Goal: Task Accomplishment & Management: Manage account settings

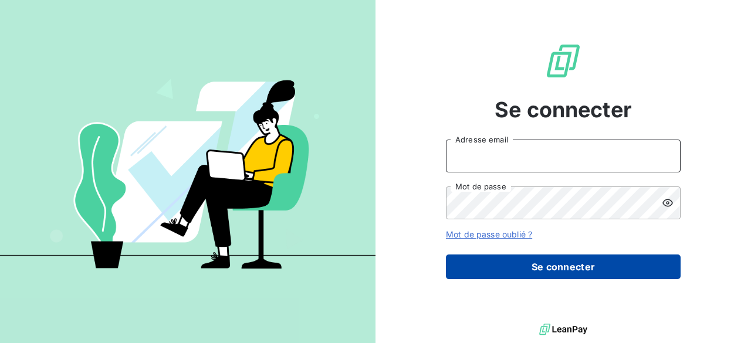
type input "[PERSON_NAME][EMAIL_ADDRESS][DOMAIN_NAME]"
click at [520, 267] on button "Se connecter" at bounding box center [563, 267] width 235 height 25
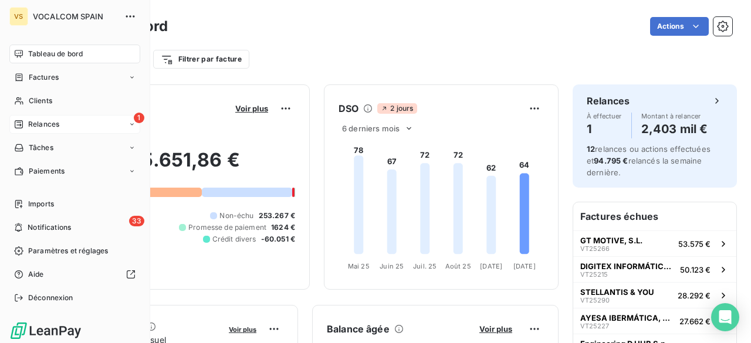
click at [35, 123] on span "Relances" at bounding box center [43, 124] width 31 height 11
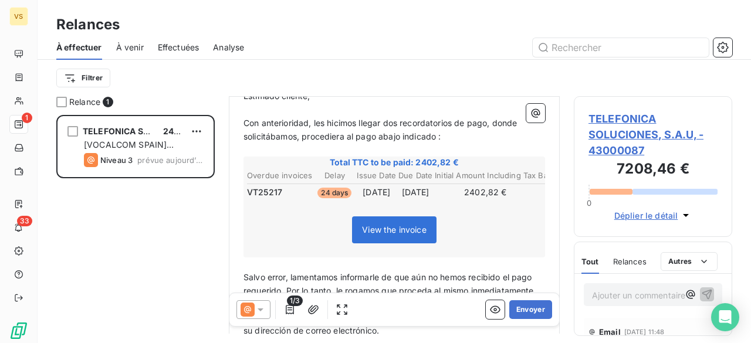
scroll to position [1, 0]
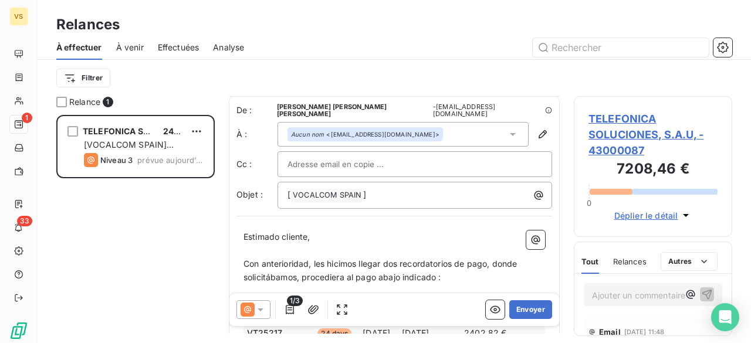
click at [374, 164] on input "text" at bounding box center [350, 164] width 126 height 18
type input "M"
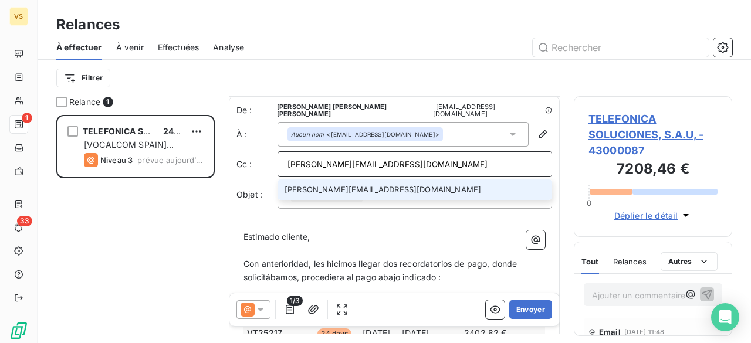
type input "[PERSON_NAME][EMAIL_ADDRESS][DOMAIN_NAME]"
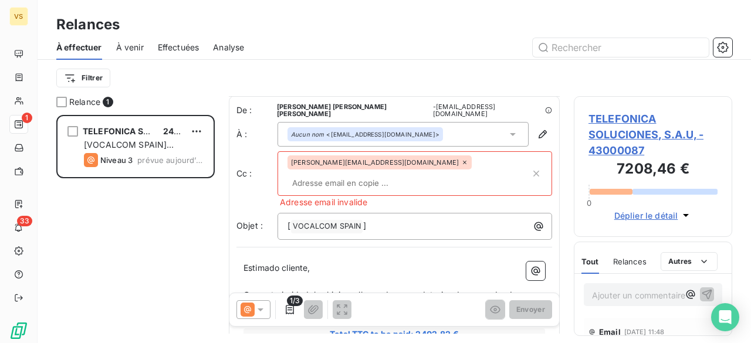
click at [372, 163] on div "[PERSON_NAME][EMAIL_ADDRESS][DOMAIN_NAME]" at bounding box center [379, 162] width 184 height 14
click at [370, 157] on div "[PERSON_NAME][EMAIL_ADDRESS][DOMAIN_NAME]" at bounding box center [379, 162] width 184 height 14
click at [461, 160] on icon at bounding box center [464, 162] width 7 height 7
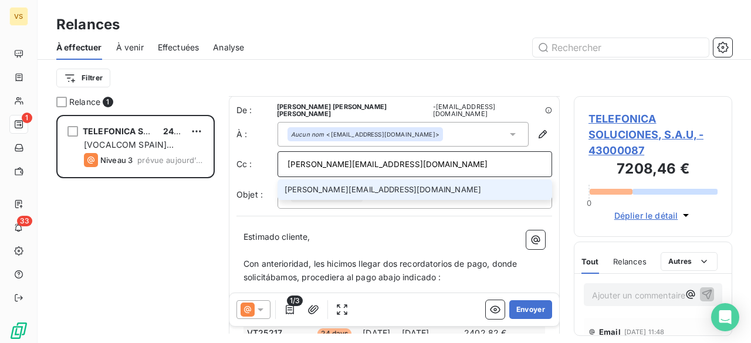
type input "[PERSON_NAME][EMAIL_ADDRESS][DOMAIN_NAME]"
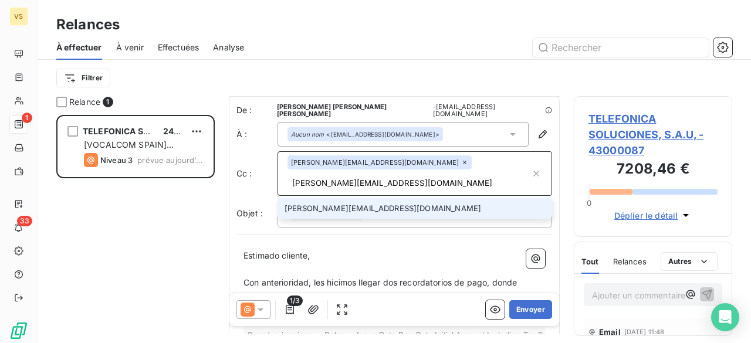
type input "[PERSON_NAME][EMAIL_ADDRESS][DOMAIN_NAME]"
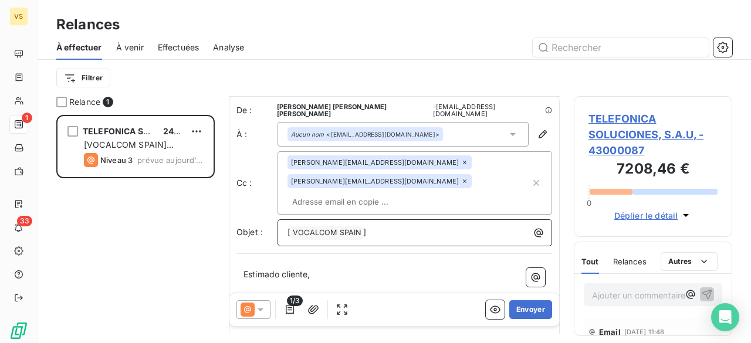
click at [401, 224] on div "[ VOCALCOM SPAIN ﻿ ]" at bounding box center [415, 232] width 266 height 16
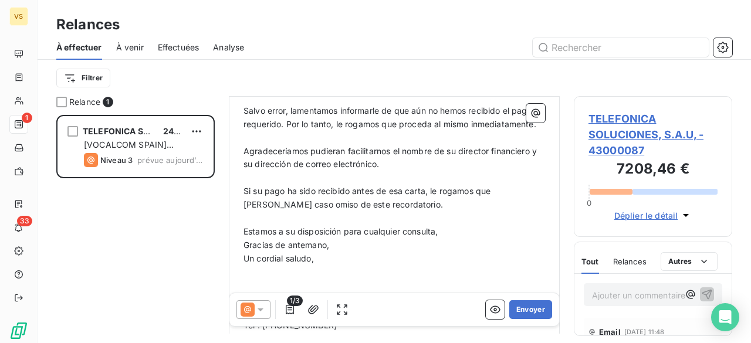
scroll to position [412, 0]
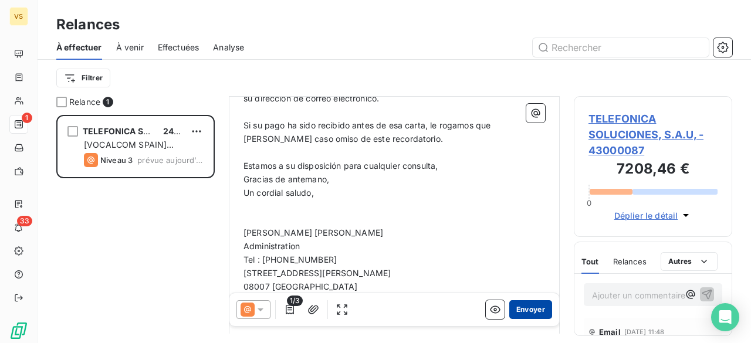
click at [519, 314] on button "Envoyer" at bounding box center [530, 309] width 43 height 19
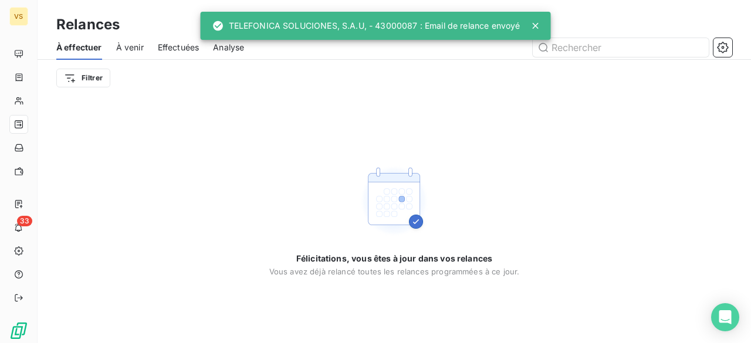
click at [165, 47] on span "Effectuées" at bounding box center [179, 48] width 42 height 12
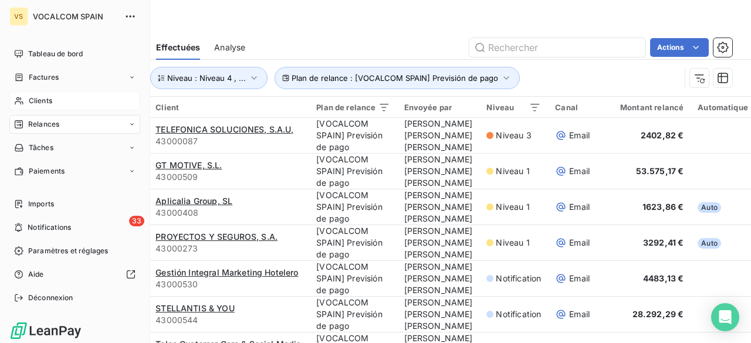
click at [48, 96] on span "Clients" at bounding box center [40, 101] width 23 height 11
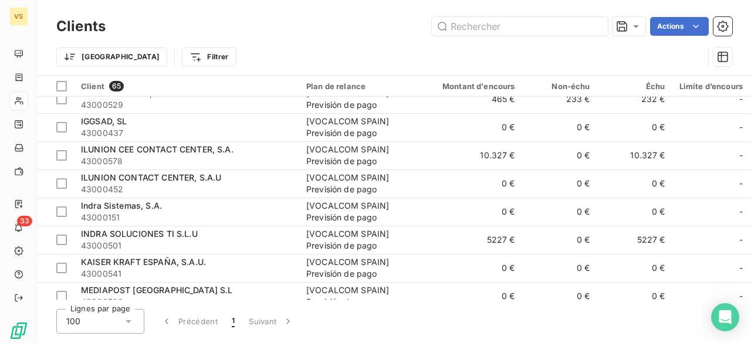
scroll to position [880, 0]
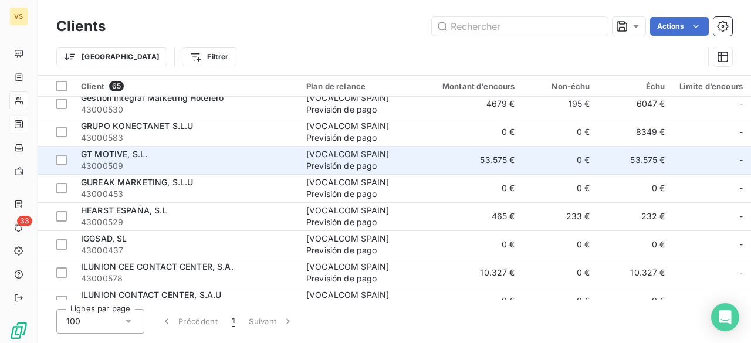
click at [204, 162] on span "43000509" at bounding box center [186, 166] width 211 height 12
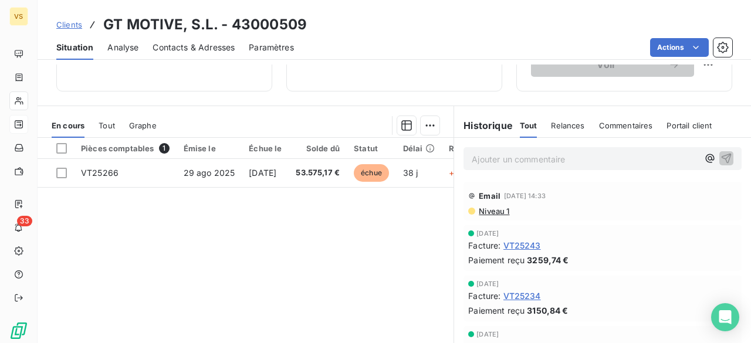
scroll to position [235, 0]
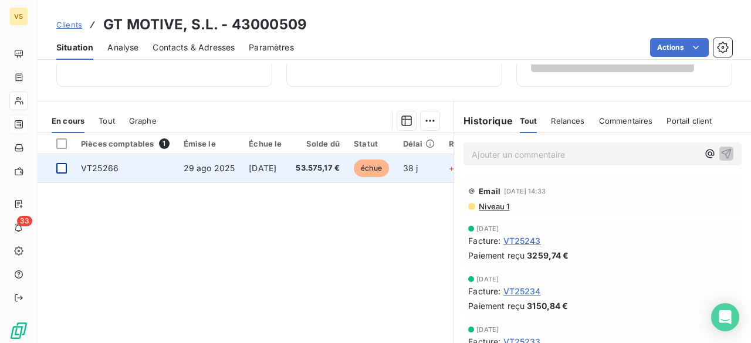
click at [66, 168] on div at bounding box center [61, 168] width 11 height 11
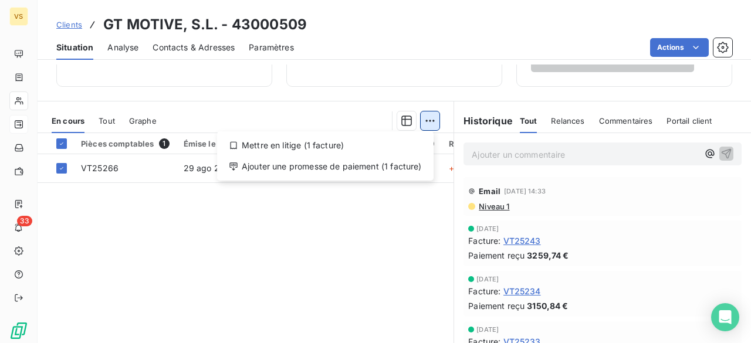
click at [421, 119] on html "VS 33 Clients GT MOTIVE, S.L. - 43000509 Situation Analyse Contacts & Adresses …" at bounding box center [375, 171] width 751 height 343
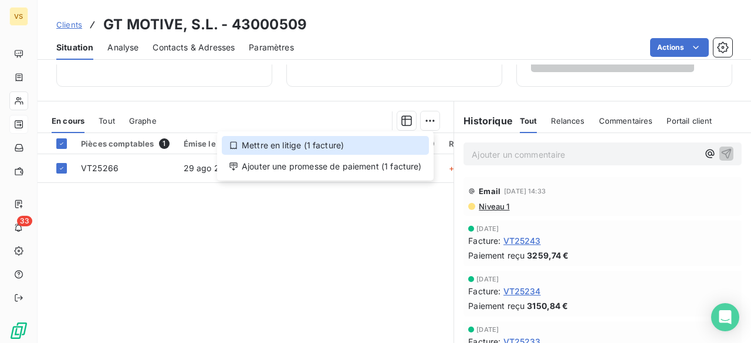
click at [331, 146] on div "Mettre en litige (1 facture)" at bounding box center [325, 145] width 207 height 19
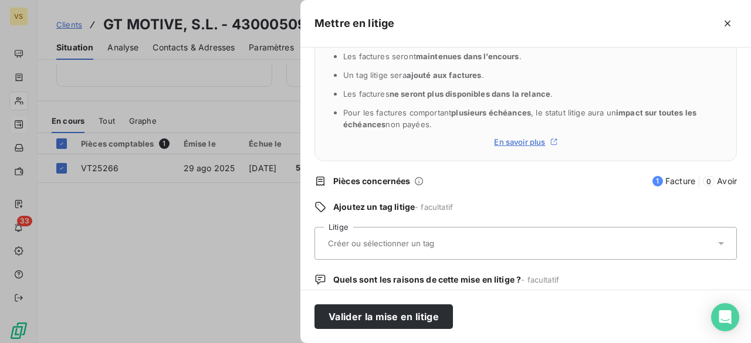
scroll to position [117, 0]
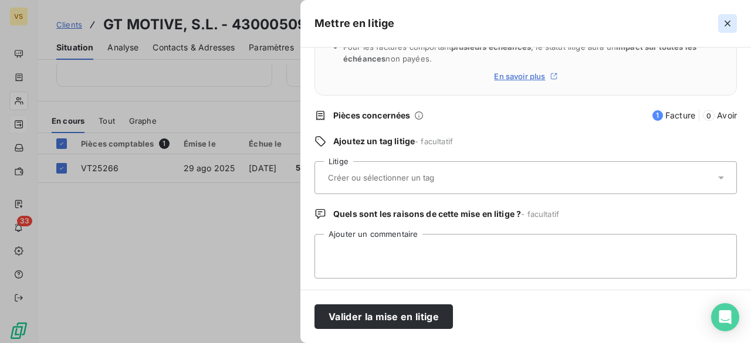
click at [732, 21] on icon "button" at bounding box center [728, 24] width 12 height 12
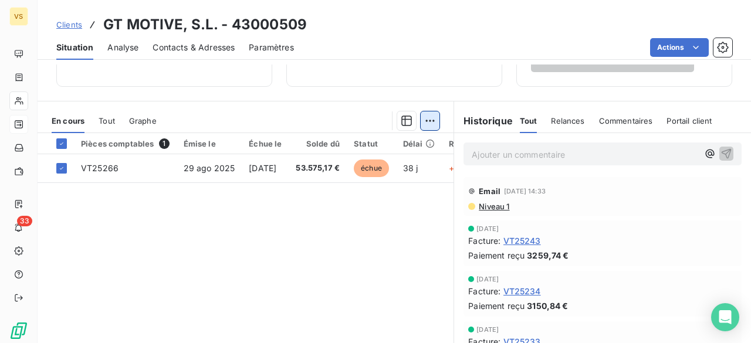
click at [427, 125] on html "VS 33 Clients GT MOTIVE, S.L. - 43000509 Situation Analyse Contacts & Adresses …" at bounding box center [375, 171] width 751 height 343
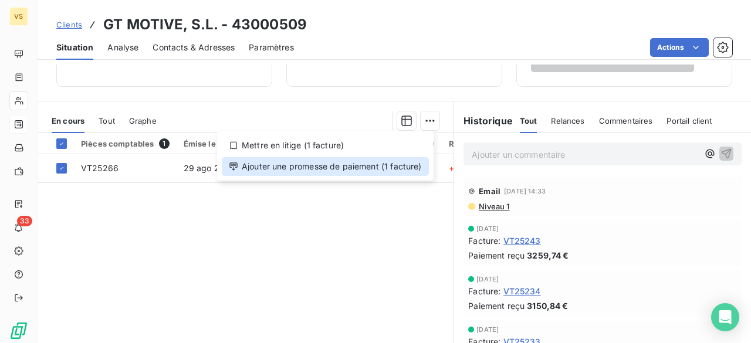
click at [386, 170] on div "Ajouter une promesse de paiement (1 facture)" at bounding box center [325, 166] width 207 height 19
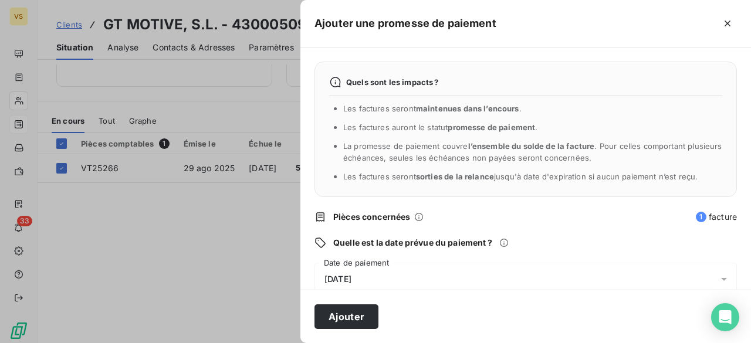
click at [721, 279] on icon at bounding box center [724, 279] width 6 height 3
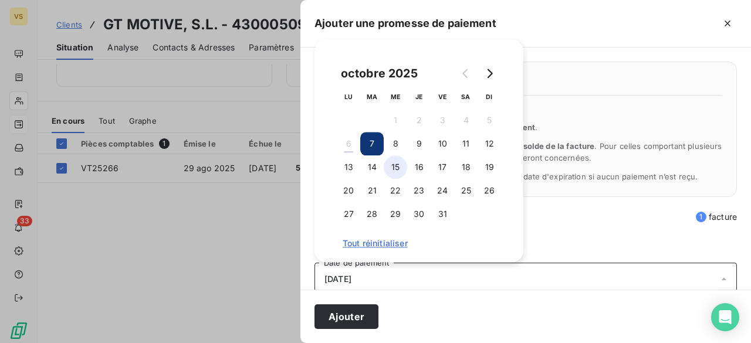
click at [390, 165] on button "15" at bounding box center [395, 166] width 23 height 23
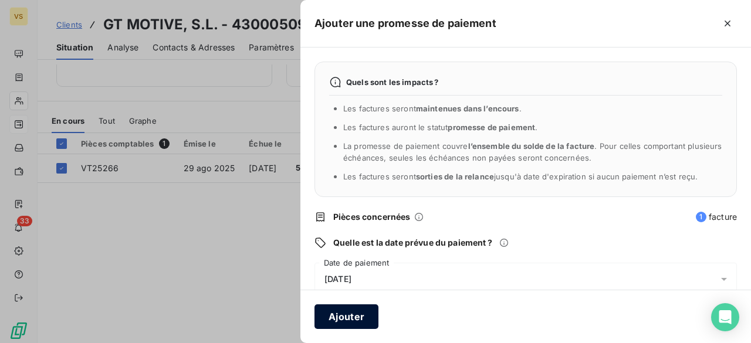
click at [358, 316] on button "Ajouter" at bounding box center [346, 316] width 64 height 25
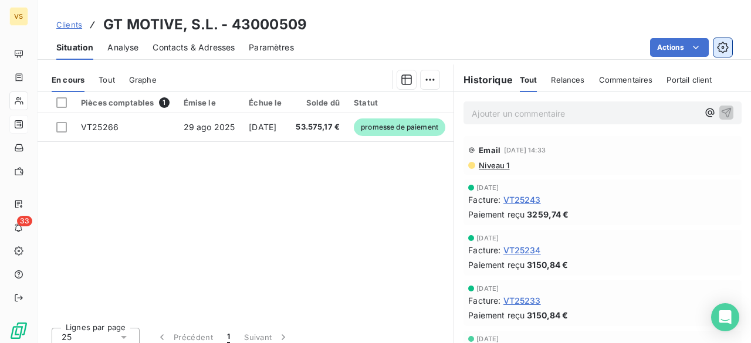
click at [719, 46] on icon "button" at bounding box center [723, 48] width 12 height 12
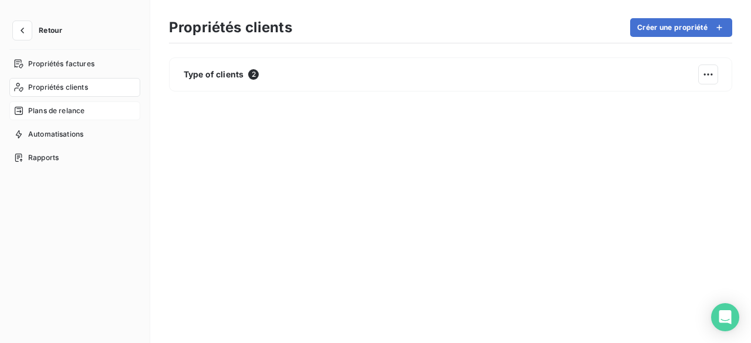
click at [62, 107] on span "Plans de relance" at bounding box center [56, 111] width 56 height 11
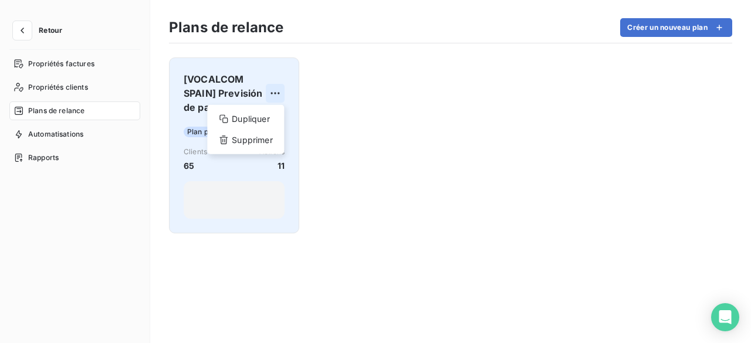
click at [283, 90] on html "Retour Propriétés factures Propriétés clients Plans de relance Automatisations …" at bounding box center [375, 171] width 751 height 343
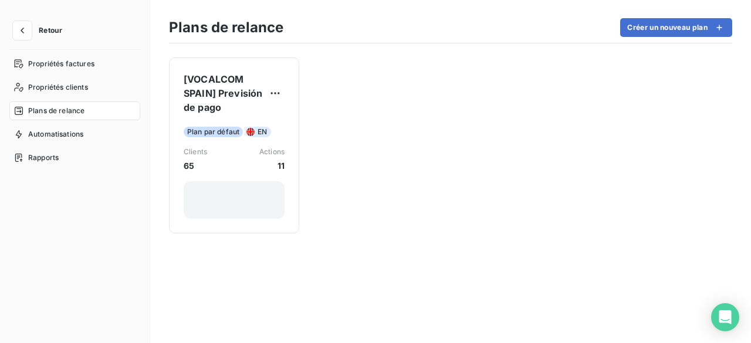
click at [312, 94] on html "Retour Propriétés factures Propriétés clients Plans de relance Automatisations …" at bounding box center [375, 171] width 751 height 343
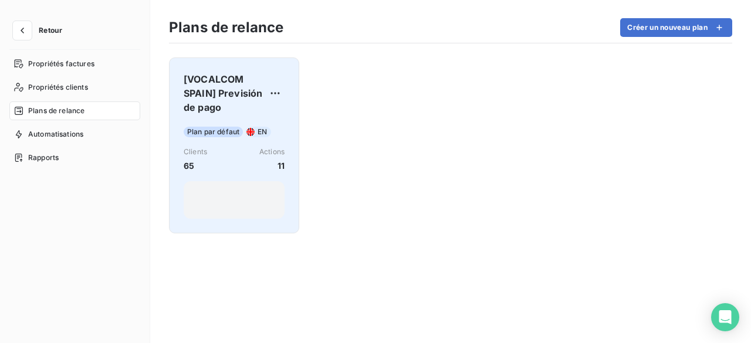
click at [246, 98] on span "[VOCALCOM SPAIN] Previsión de pago" at bounding box center [225, 93] width 82 height 42
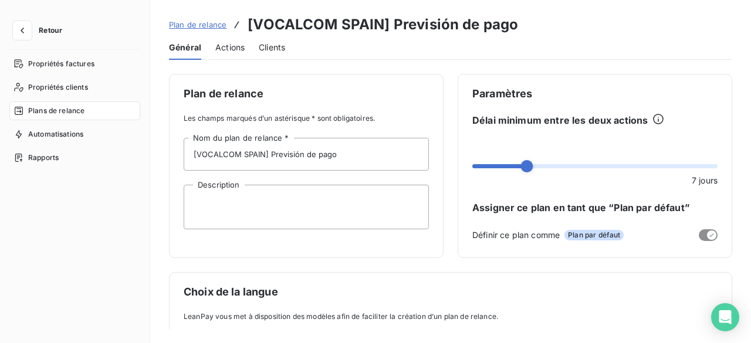
click at [225, 43] on span "Actions" at bounding box center [229, 48] width 29 height 12
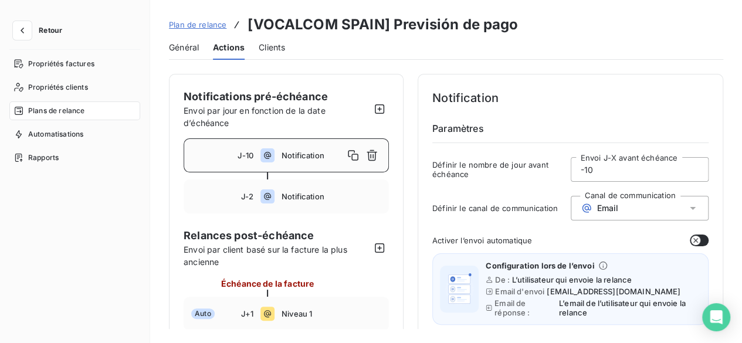
click at [279, 47] on span "Clients" at bounding box center [272, 48] width 26 height 12
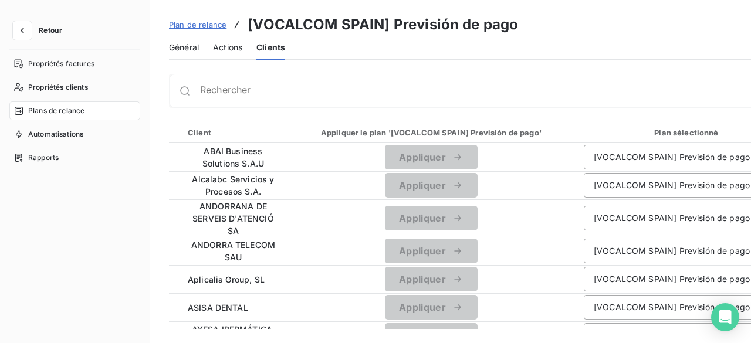
click at [193, 26] on span "Plan de relance" at bounding box center [197, 24] width 57 height 9
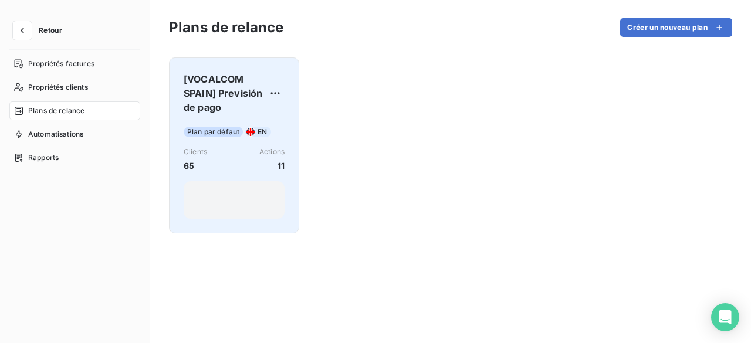
click at [198, 154] on span "Clients" at bounding box center [195, 152] width 23 height 11
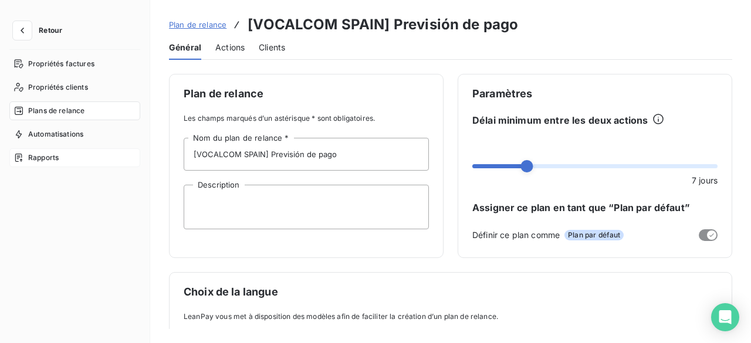
click at [57, 158] on span "Rapports" at bounding box center [43, 158] width 31 height 11
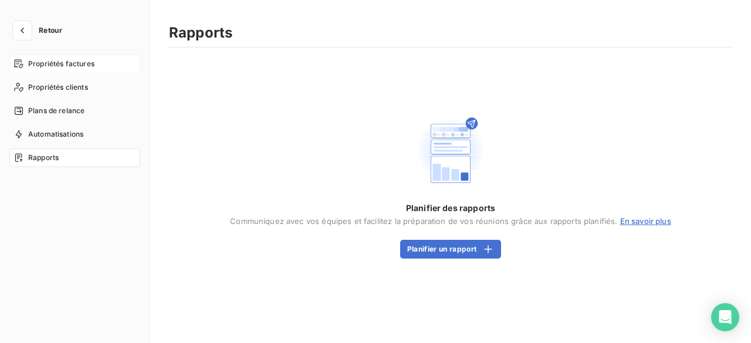
click at [56, 59] on span "Propriétés factures" at bounding box center [61, 64] width 66 height 11
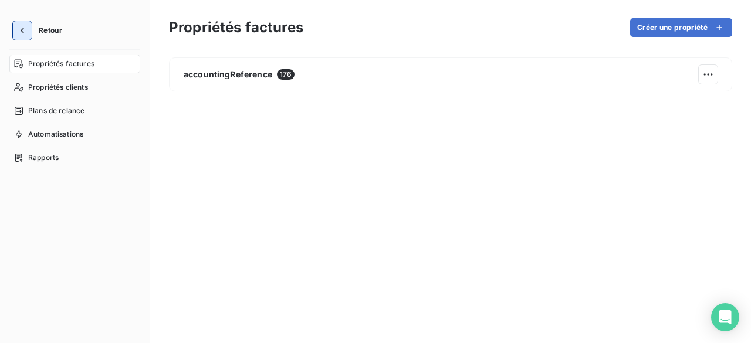
click at [13, 30] on button "button" at bounding box center [22, 30] width 19 height 19
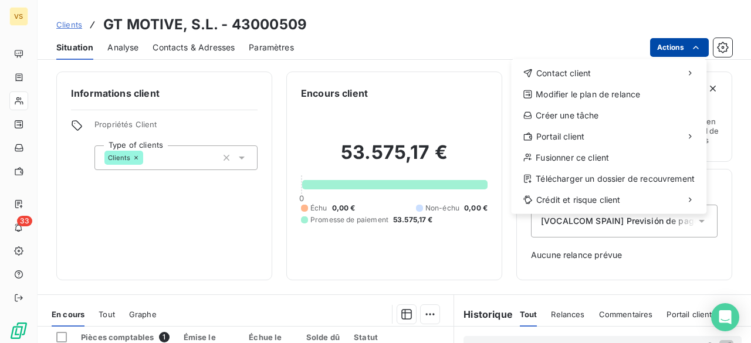
click at [675, 44] on html "VS 33 Clients GT MOTIVE, S.L. - 43000509 Situation Analyse Contacts & Adresses …" at bounding box center [375, 171] width 751 height 343
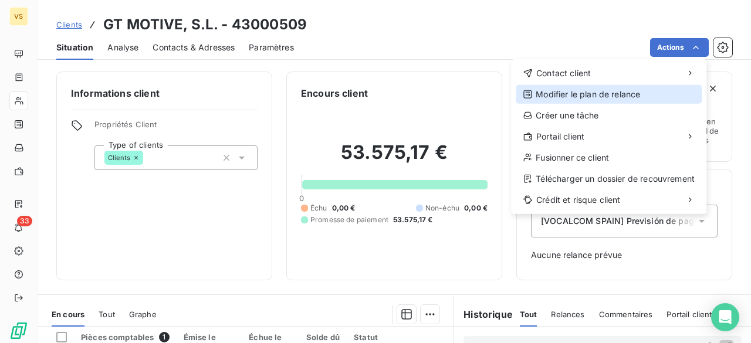
click at [647, 96] on div "Modifier le plan de relance" at bounding box center [609, 94] width 186 height 19
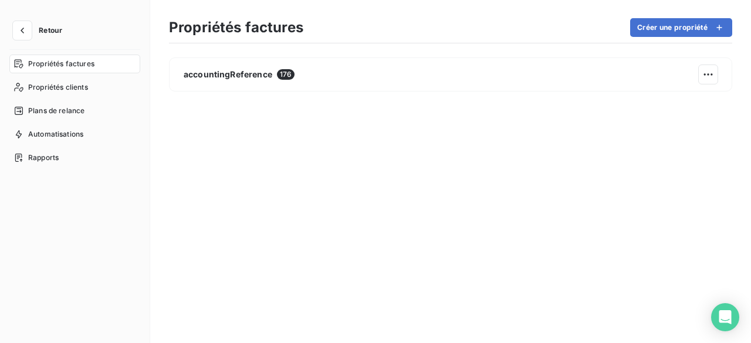
click at [41, 31] on span "Retour" at bounding box center [50, 30] width 23 height 7
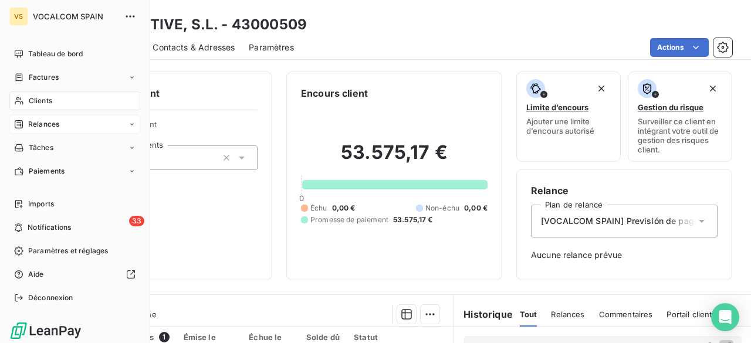
click at [33, 119] on span "Relances" at bounding box center [43, 124] width 31 height 11
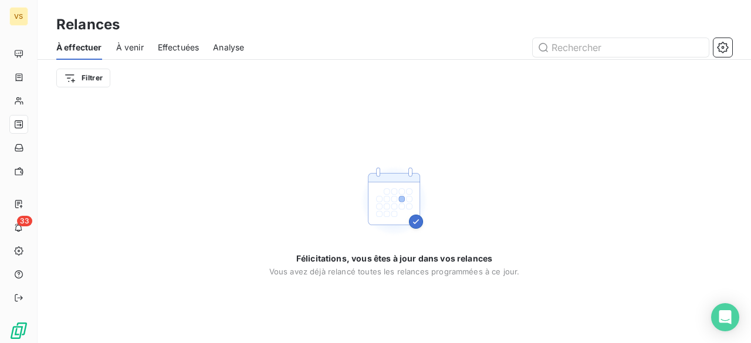
click at [123, 44] on span "À venir" at bounding box center [130, 48] width 28 height 12
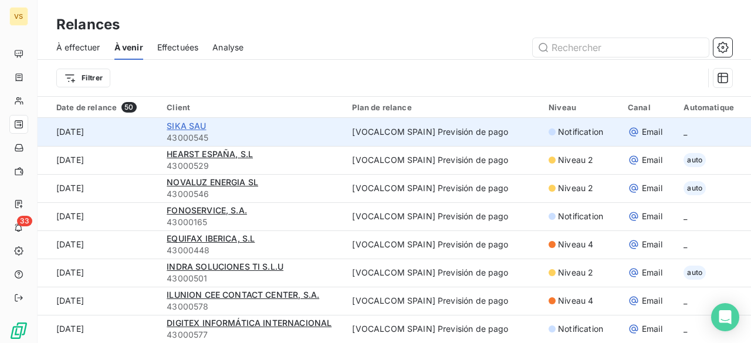
click at [167, 124] on span "SIKA SAU" at bounding box center [186, 126] width 39 height 10
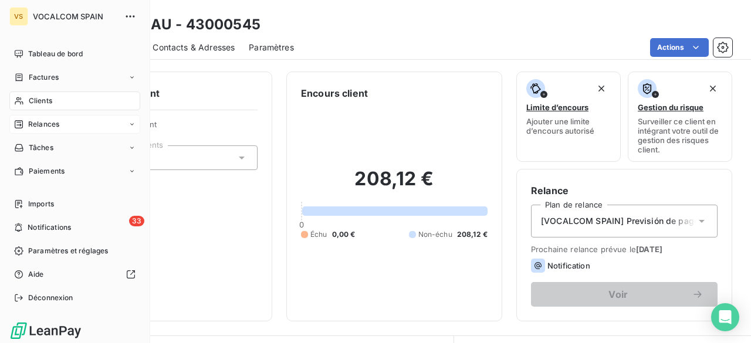
click at [51, 125] on span "Relances" at bounding box center [43, 124] width 31 height 11
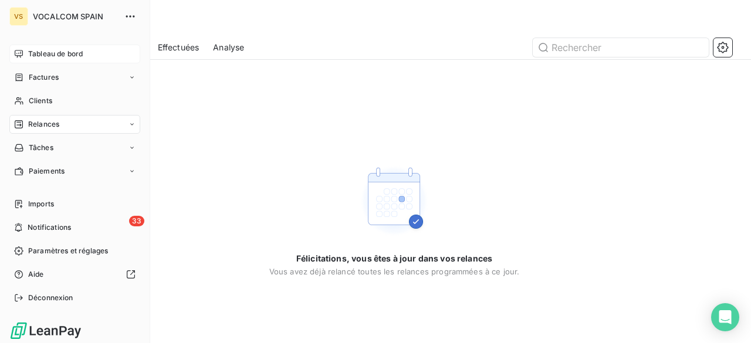
click at [69, 55] on span "Tableau de bord" at bounding box center [55, 54] width 55 height 11
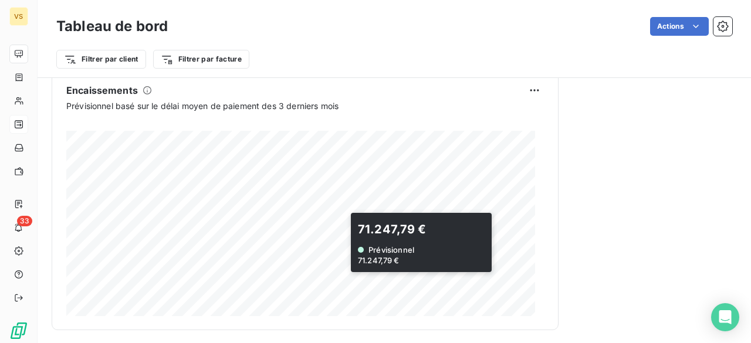
scroll to position [800, 0]
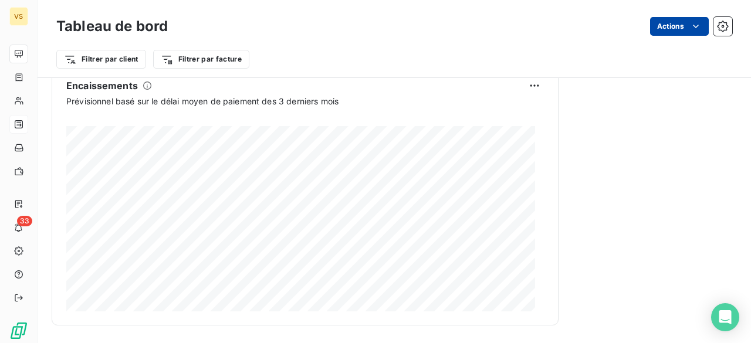
click at [675, 22] on html "VS 33 Tableau de bord Actions Filtrer par client Filtrer par facture Encours cl…" at bounding box center [375, 171] width 751 height 343
click at [713, 28] on html "VS 33 Tableau de bord Actions Filtrer par client Filtrer par facture Encours cl…" at bounding box center [375, 171] width 751 height 343
click at [717, 28] on icon "button" at bounding box center [723, 27] width 12 height 12
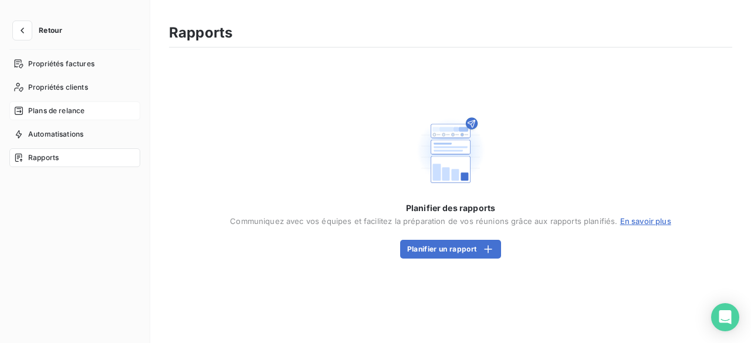
click at [70, 114] on span "Plans de relance" at bounding box center [56, 111] width 56 height 11
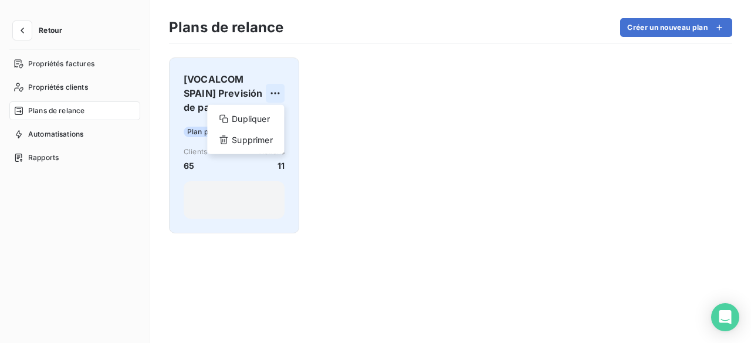
click at [276, 93] on html "Retour Propriétés factures Propriétés clients Plans de relance Automatisations …" at bounding box center [375, 171] width 751 height 343
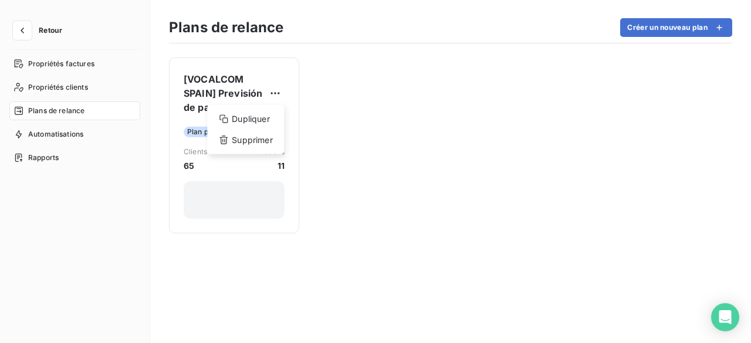
click at [235, 88] on html "Retour Propriétés factures Propriétés clients Plans de relance Automatisations …" at bounding box center [375, 171] width 751 height 343
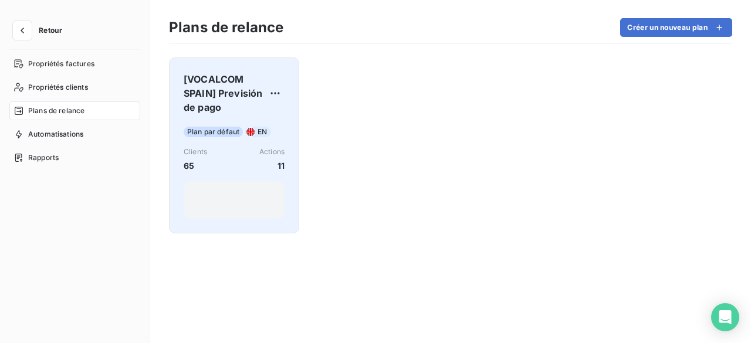
click at [221, 137] on div "Plan par défaut EN Clients 65 Actions 11" at bounding box center [234, 171] width 101 height 95
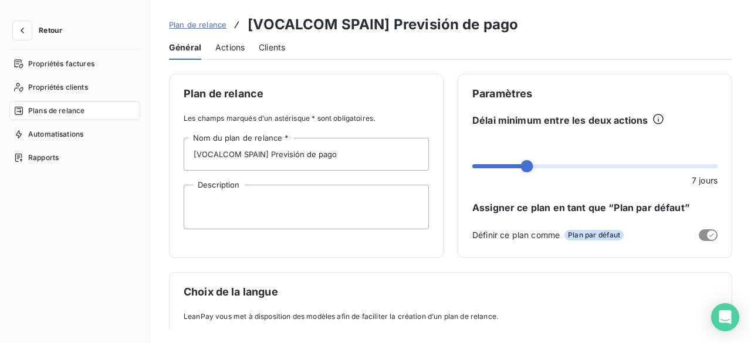
click at [216, 28] on span "Plan de relance" at bounding box center [197, 24] width 57 height 9
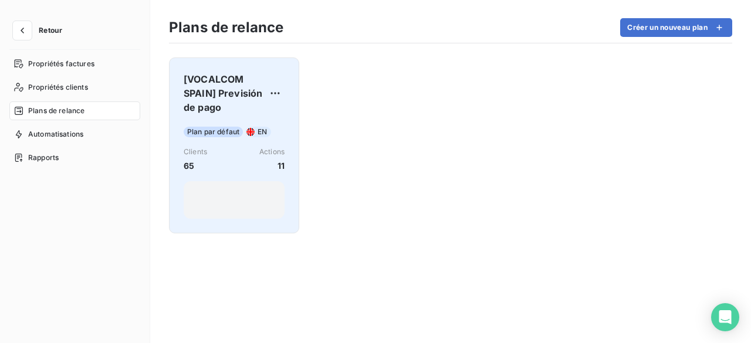
click at [213, 76] on span "[VOCALCOM SPAIN] Previsión de pago" at bounding box center [225, 93] width 82 height 42
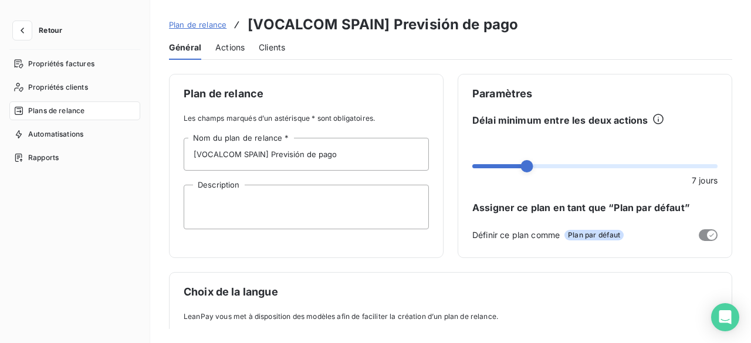
click at [232, 45] on span "Actions" at bounding box center [229, 48] width 29 height 12
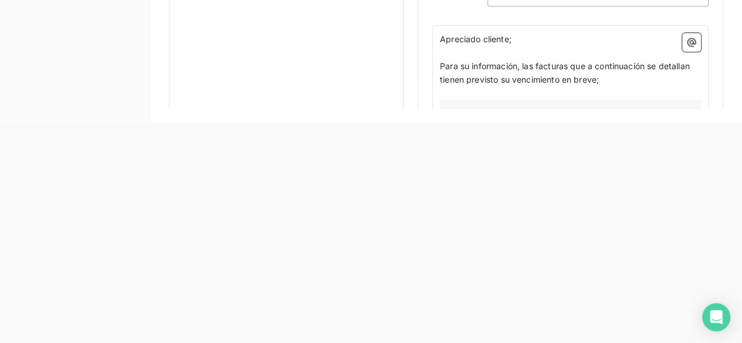
scroll to position [697, 0]
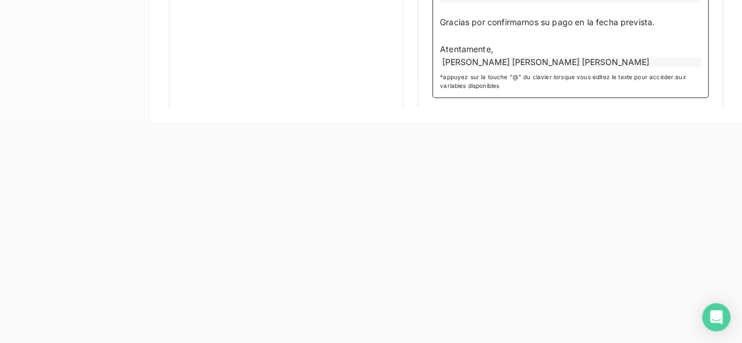
click at [589, 32] on p "﻿" at bounding box center [570, 35] width 261 height 13
click at [625, 33] on p "﻿" at bounding box center [570, 35] width 261 height 13
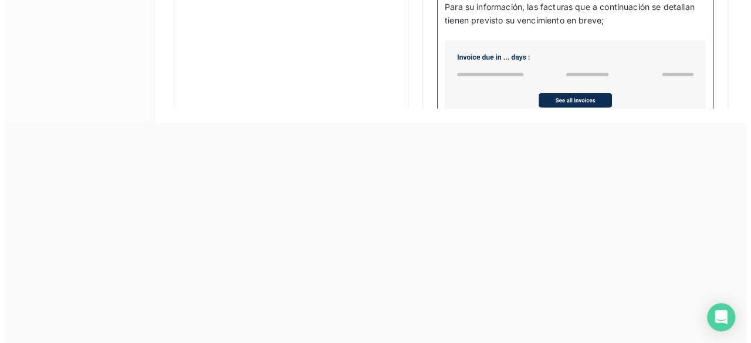
scroll to position [521, 0]
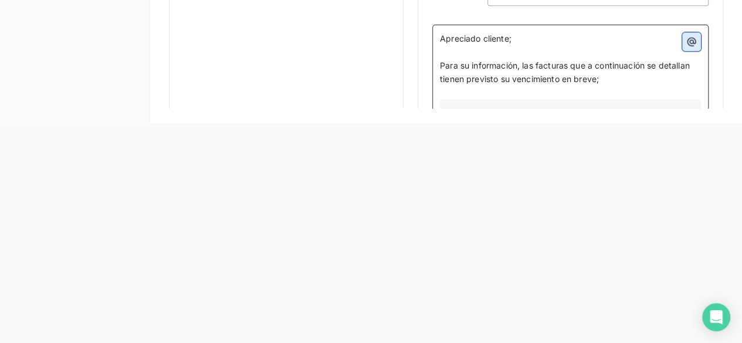
click at [686, 43] on icon "button" at bounding box center [692, 42] width 12 height 12
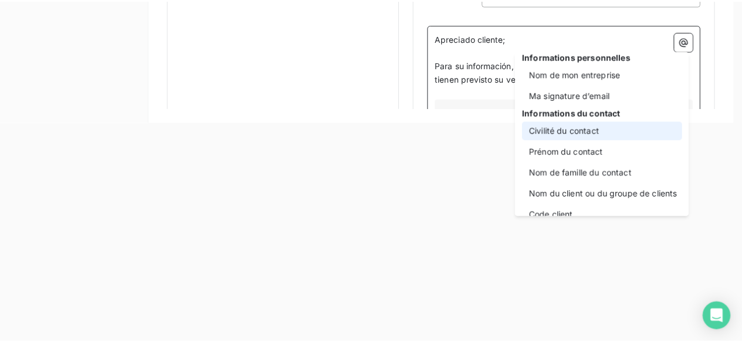
scroll to position [0, 0]
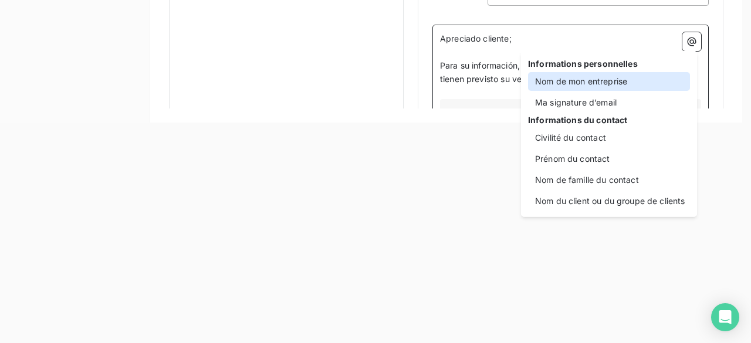
click at [618, 84] on div "Nom de mon entreprise" at bounding box center [609, 81] width 162 height 19
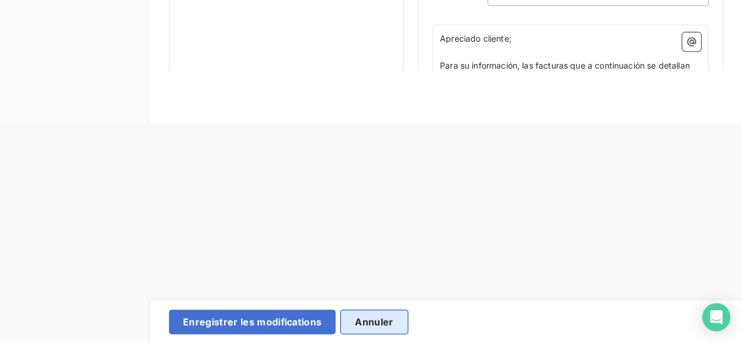
click at [378, 317] on button "Annuler" at bounding box center [373, 322] width 67 height 25
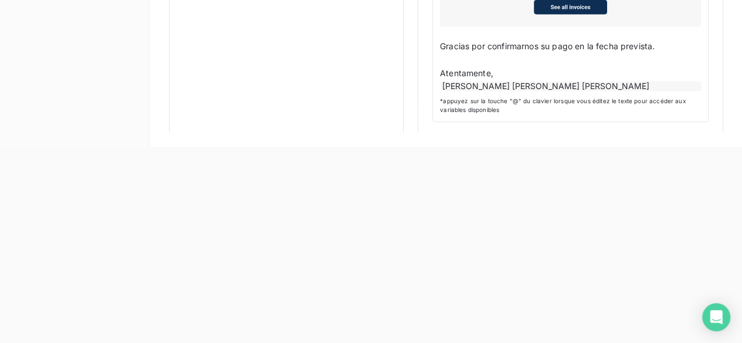
scroll to position [221, 0]
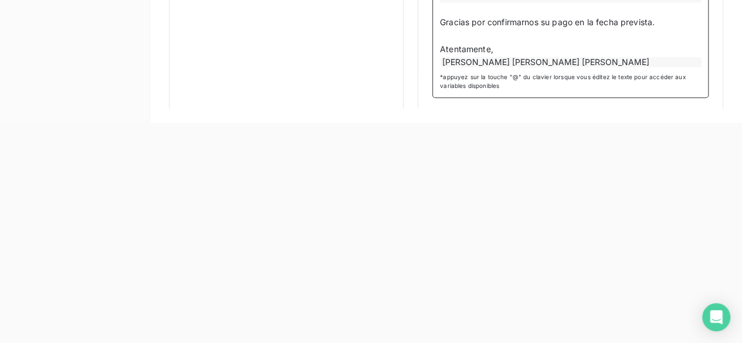
click at [547, 63] on div "[PERSON_NAME] [PERSON_NAME] [PERSON_NAME]" at bounding box center [570, 62] width 261 height 12
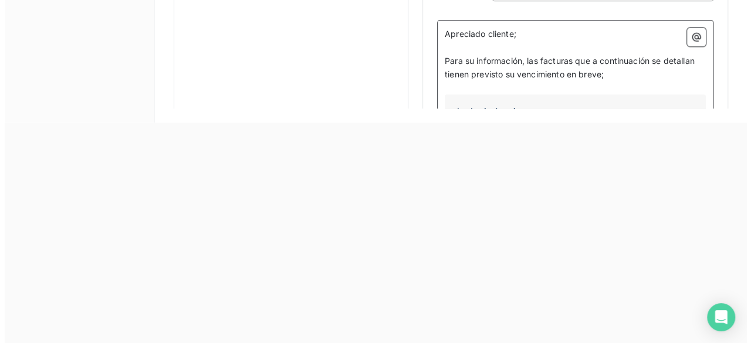
scroll to position [521, 0]
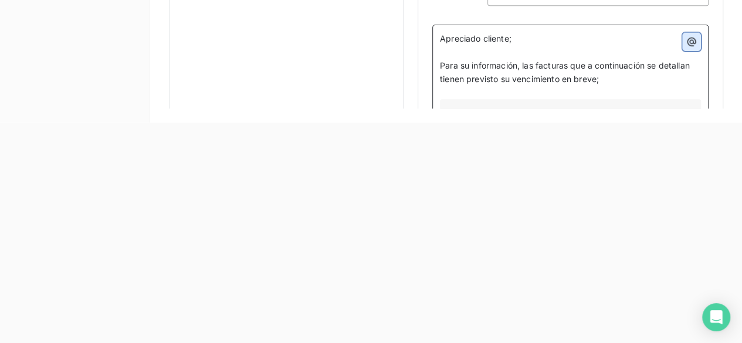
click at [686, 38] on icon "button" at bounding box center [692, 42] width 12 height 12
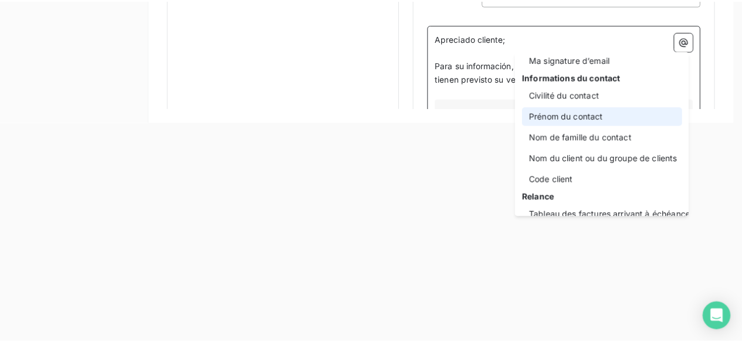
scroll to position [0, 0]
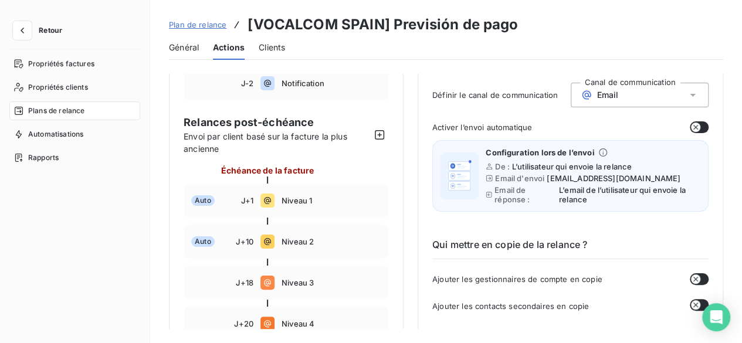
scroll to position [110, 0]
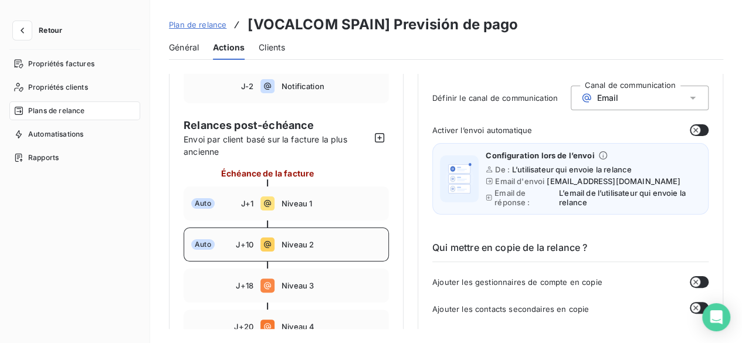
click at [294, 250] on div "Auto J+10 Niveau 2" at bounding box center [286, 245] width 205 height 34
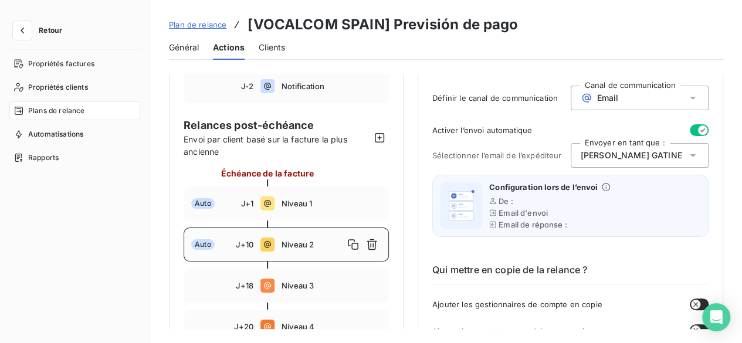
type input "10"
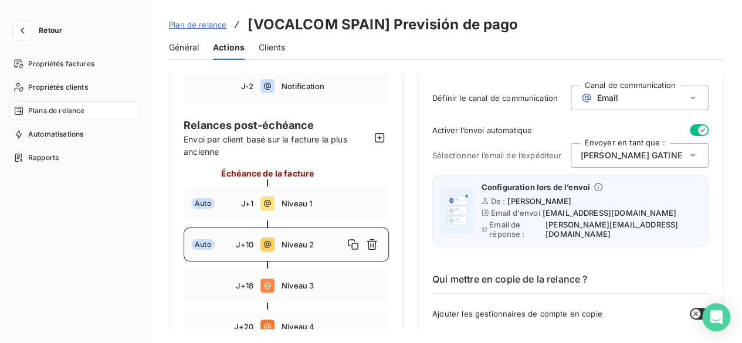
click at [691, 155] on icon at bounding box center [693, 156] width 12 height 12
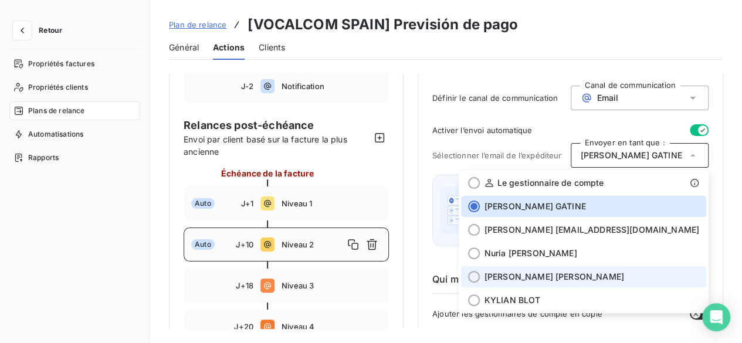
click at [607, 269] on li "[PERSON_NAME] [PERSON_NAME] [PERSON_NAME]" at bounding box center [583, 276] width 245 height 21
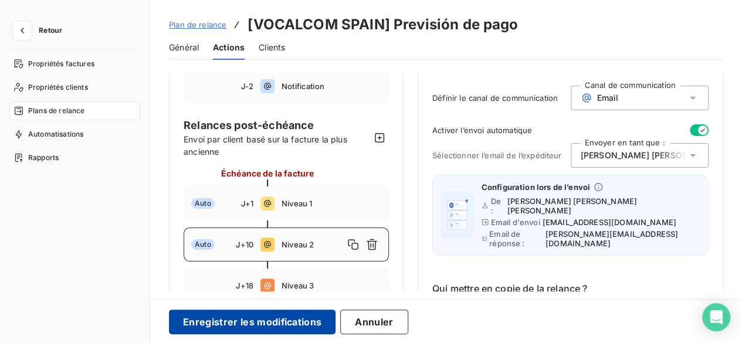
click at [272, 330] on button "Enregistrer les modifications" at bounding box center [252, 322] width 167 height 25
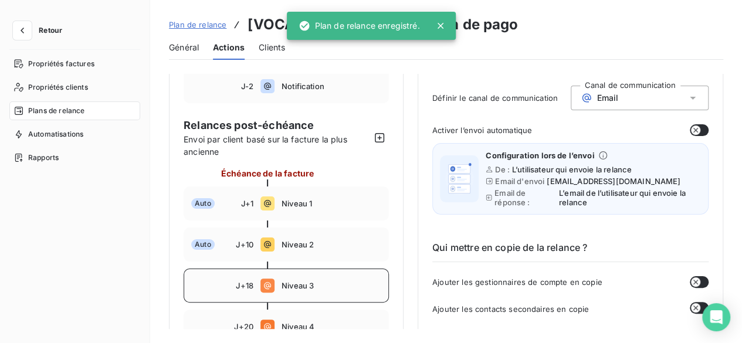
click at [337, 269] on div "J+18 Niveau 3" at bounding box center [286, 286] width 205 height 34
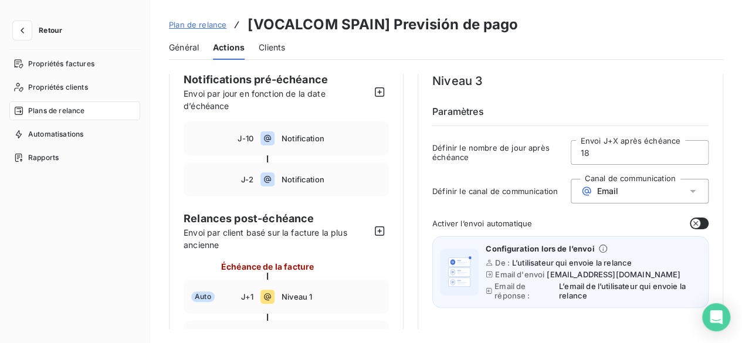
scroll to position [0, 0]
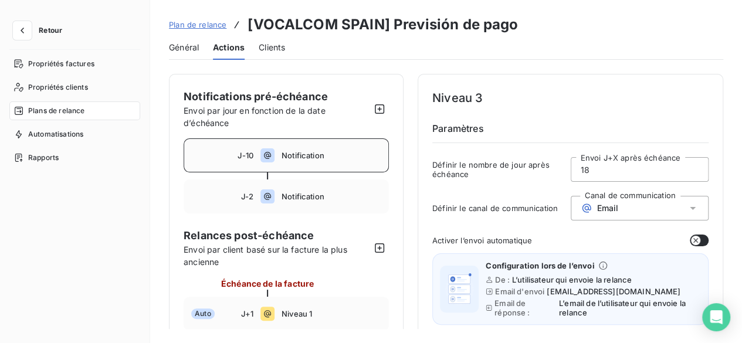
click at [331, 154] on span "Notification" at bounding box center [332, 155] width 100 height 9
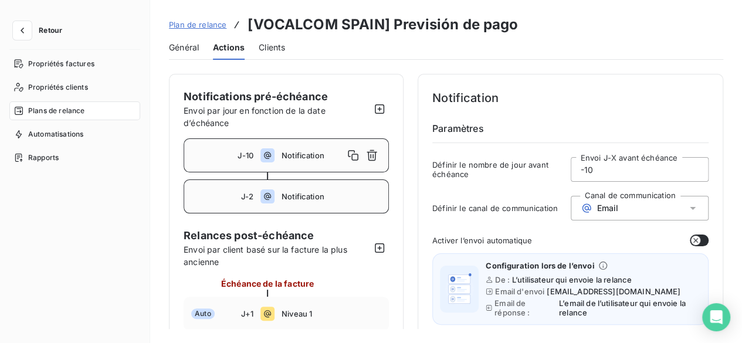
click at [330, 195] on span "Notification" at bounding box center [332, 196] width 100 height 9
type input "-2"
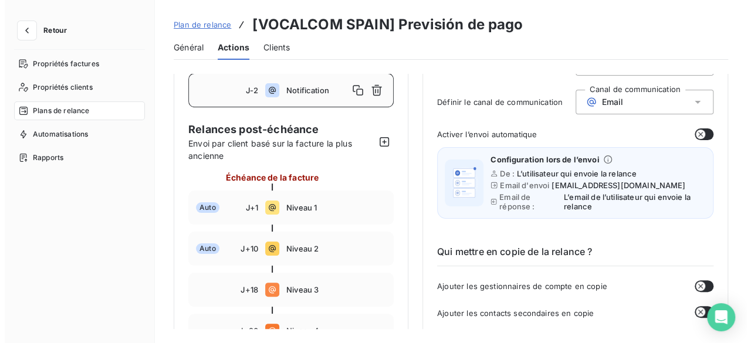
scroll to position [117, 0]
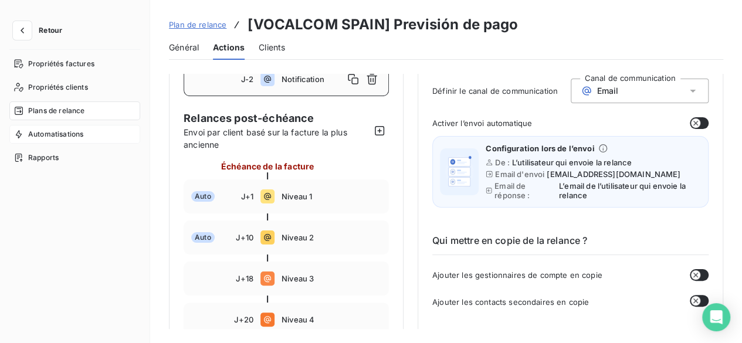
click at [92, 136] on div "Automatisations" at bounding box center [74, 134] width 131 height 19
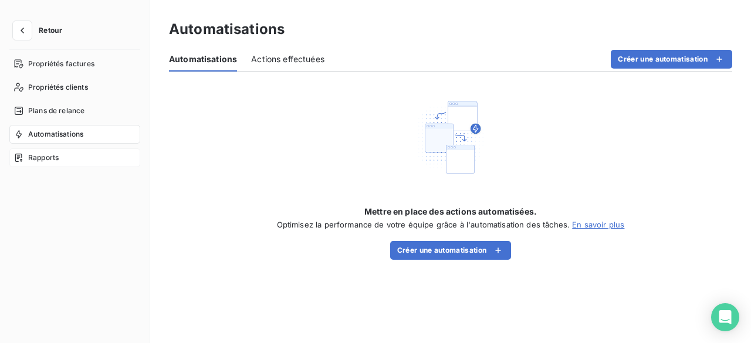
click at [79, 154] on div "Rapports" at bounding box center [74, 157] width 131 height 19
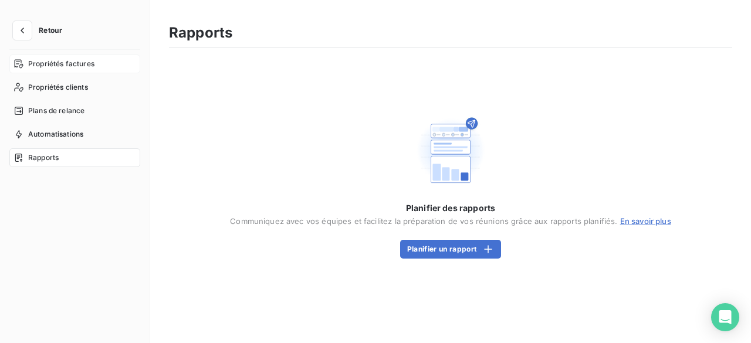
click at [84, 67] on span "Propriétés factures" at bounding box center [61, 64] width 66 height 11
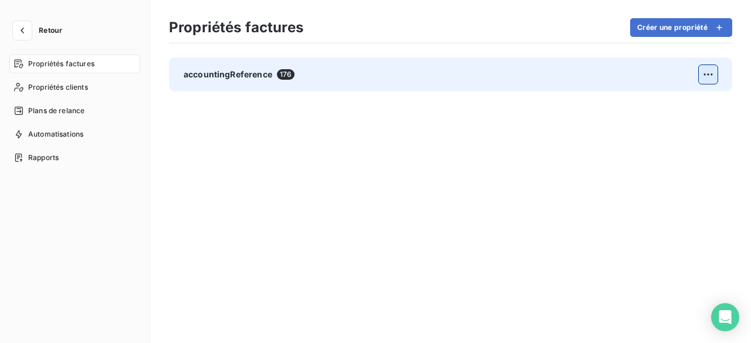
click at [709, 78] on html "Retour Propriétés factures Propriétés clients Plans de relance Automatisations …" at bounding box center [375, 171] width 751 height 343
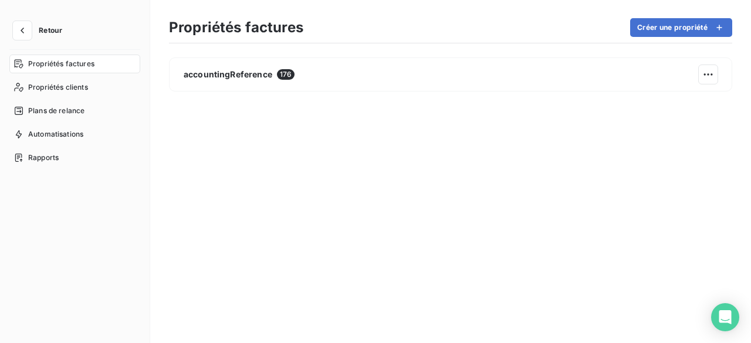
click at [32, 27] on html "Retour Propriétés factures Propriétés clients Plans de relance Automatisations …" at bounding box center [375, 171] width 751 height 343
click at [23, 31] on icon "button" at bounding box center [22, 31] width 12 height 12
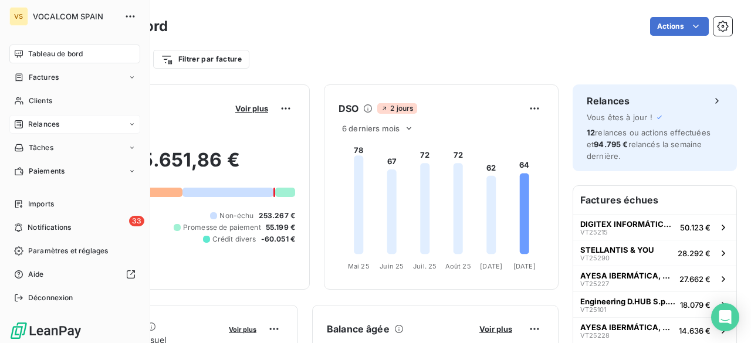
click at [34, 127] on span "Relances" at bounding box center [43, 124] width 31 height 11
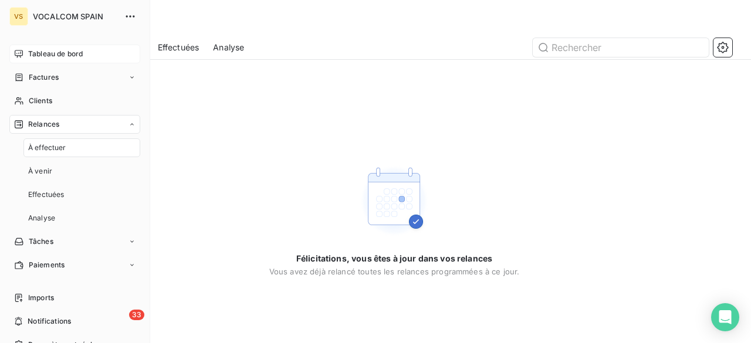
click at [45, 56] on span "Tableau de bord" at bounding box center [55, 54] width 55 height 11
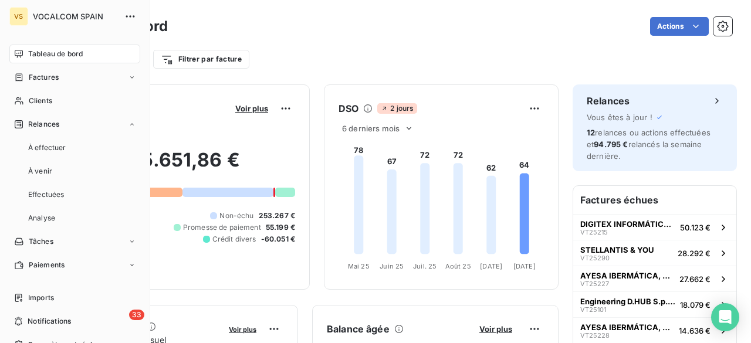
click at [72, 8] on div "VOCALCOM SPAIN" at bounding box center [86, 16] width 107 height 19
click at [126, 16] on icon "button" at bounding box center [130, 16] width 9 height 2
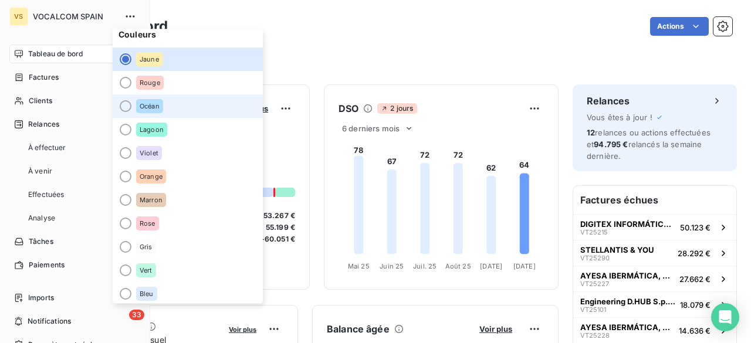
scroll to position [9, 0]
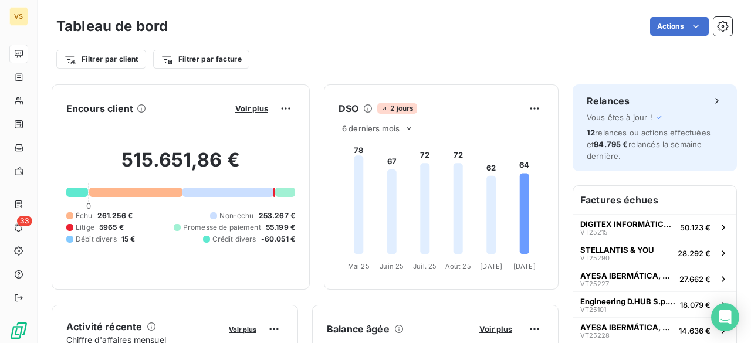
click at [354, 37] on div "Tableau de bord Actions" at bounding box center [394, 26] width 676 height 25
click at [717, 32] on icon "button" at bounding box center [722, 26] width 11 height 11
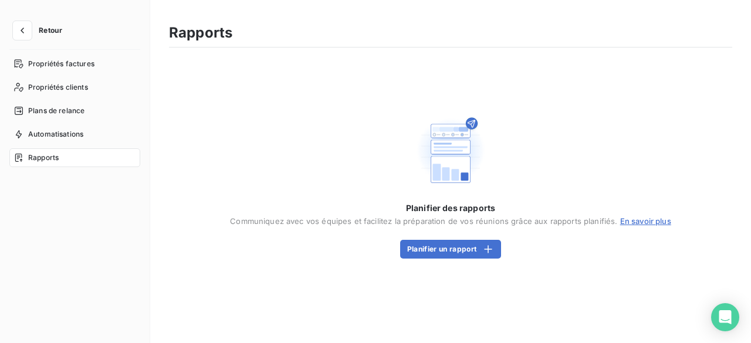
click at [43, 29] on span "Retour" at bounding box center [50, 30] width 23 height 7
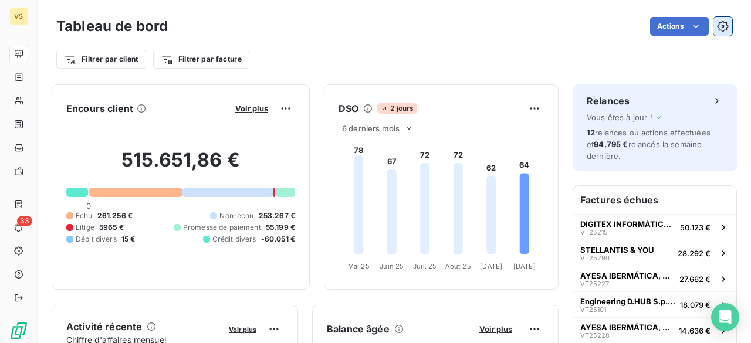
click at [717, 25] on icon "button" at bounding box center [722, 26] width 11 height 11
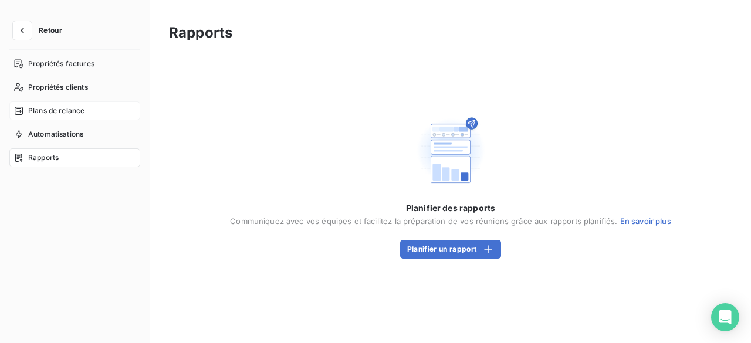
click at [62, 110] on span "Plans de relance" at bounding box center [56, 111] width 56 height 11
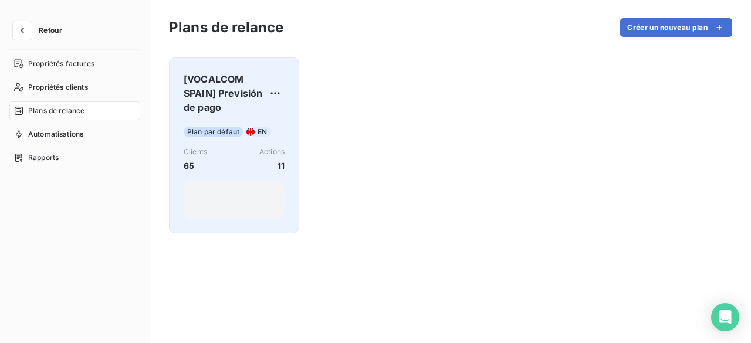
click at [261, 204] on div at bounding box center [234, 200] width 101 height 38
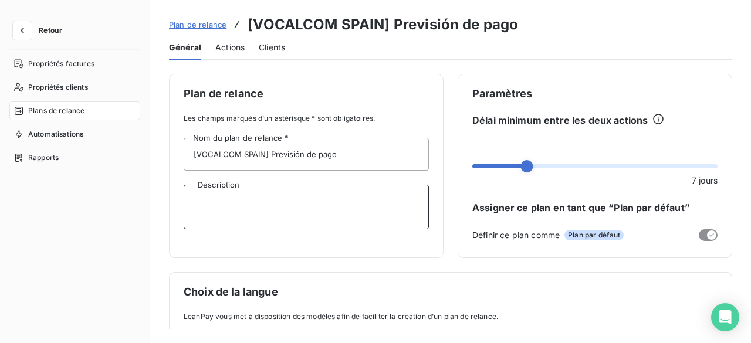
click at [261, 204] on textarea "Description" at bounding box center [306, 207] width 245 height 45
click at [238, 50] on span "Actions" at bounding box center [229, 48] width 29 height 12
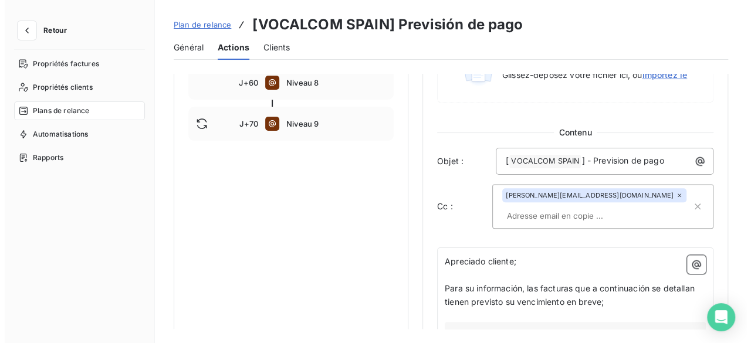
scroll to position [528, 0]
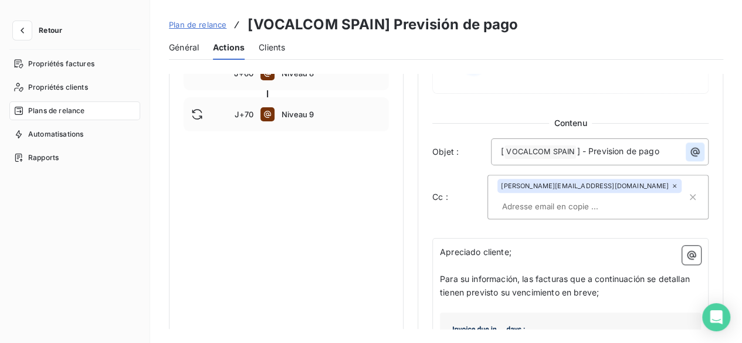
click at [690, 150] on icon "button" at bounding box center [695, 152] width 12 height 12
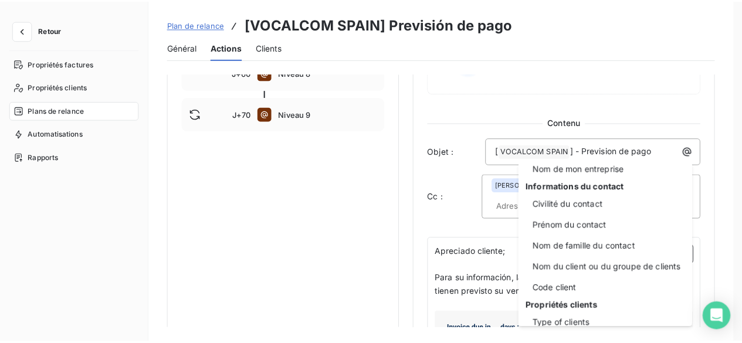
scroll to position [36, 0]
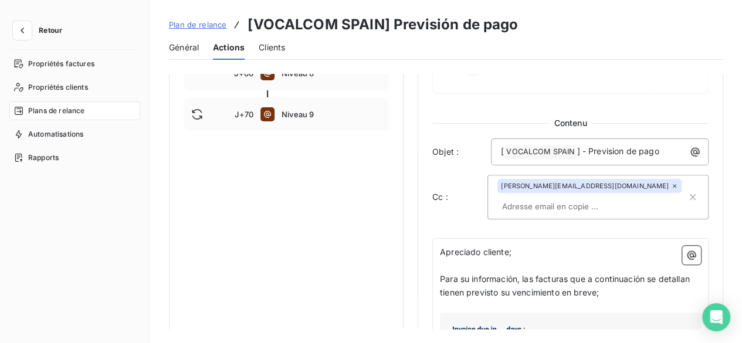
click at [713, 160] on html "Retour Propriétés factures Propriétés clients Plans de relance Automatisations …" at bounding box center [371, 171] width 742 height 343
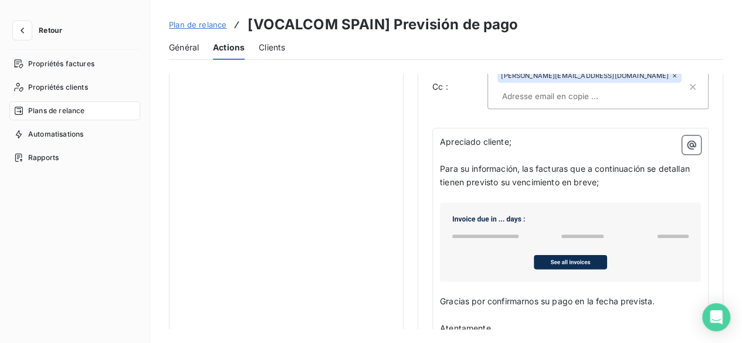
scroll to position [645, 0]
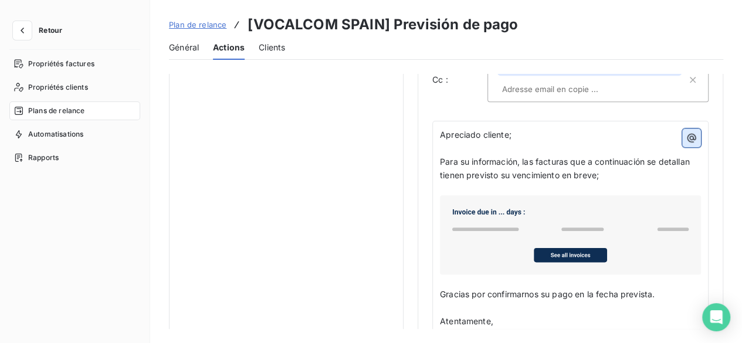
click at [688, 139] on icon "button" at bounding box center [692, 138] width 9 height 9
click at [686, 139] on html "Retour Propriétés factures Propriétés clients Plans de relance Automatisations …" at bounding box center [371, 171] width 742 height 343
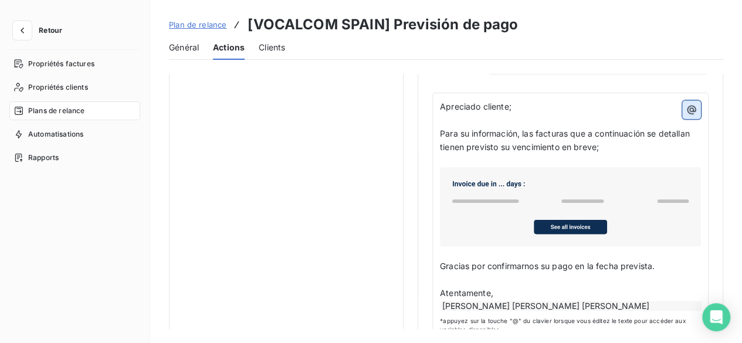
scroll to position [697, 0]
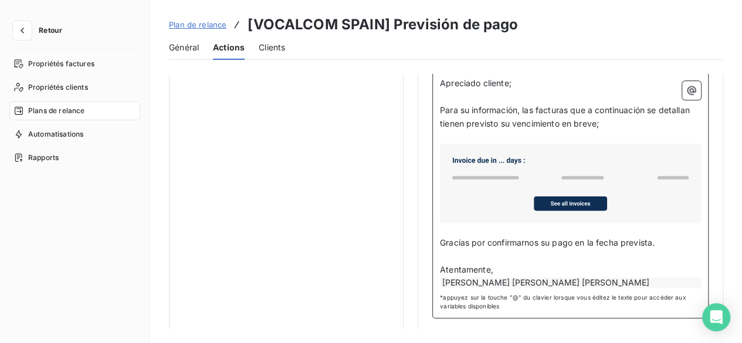
click at [548, 134] on p "﻿" at bounding box center [570, 137] width 261 height 13
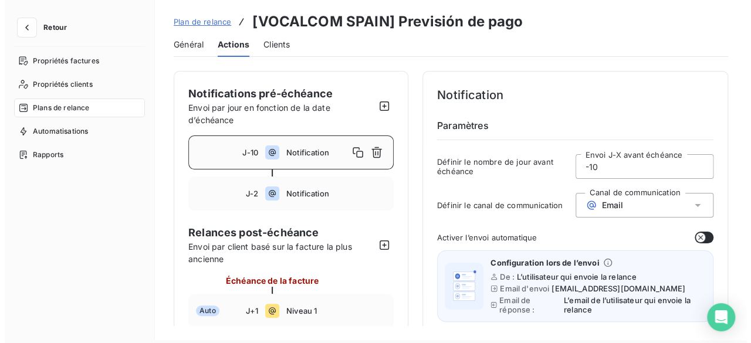
scroll to position [0, 0]
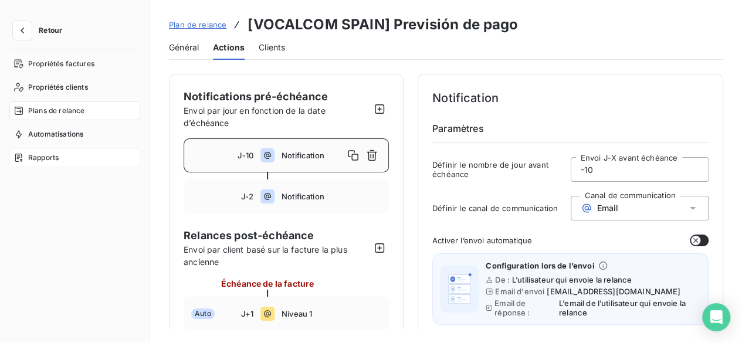
click at [58, 161] on span "Rapports" at bounding box center [43, 158] width 31 height 11
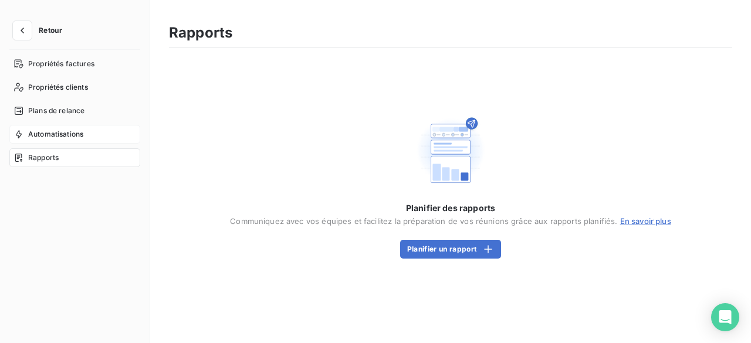
click at [63, 134] on span "Automatisations" at bounding box center [55, 134] width 55 height 11
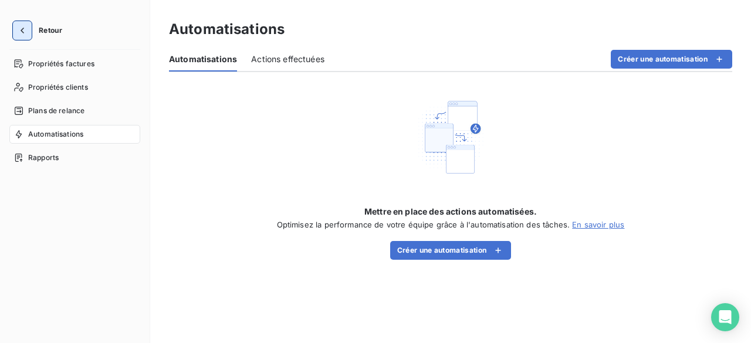
click at [16, 31] on icon "button" at bounding box center [22, 31] width 12 height 12
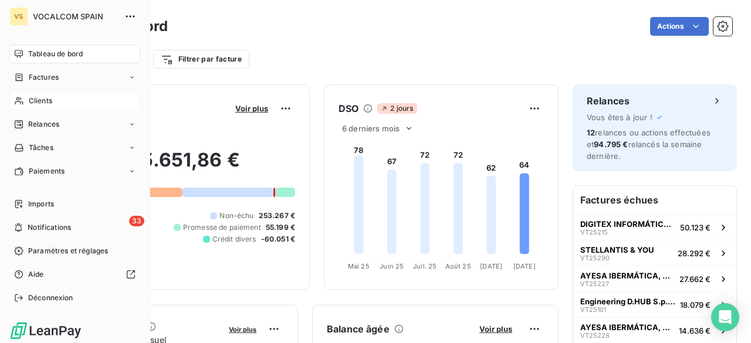
click at [35, 100] on span "Clients" at bounding box center [40, 101] width 23 height 11
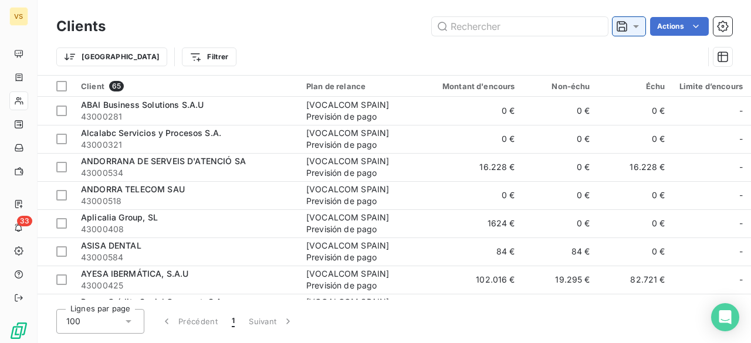
click at [638, 33] on div at bounding box center [629, 26] width 33 height 19
click at [361, 6] on div "Clients Actions Trier Filtrer" at bounding box center [394, 37] width 713 height 75
click at [730, 57] on button "button" at bounding box center [722, 57] width 19 height 19
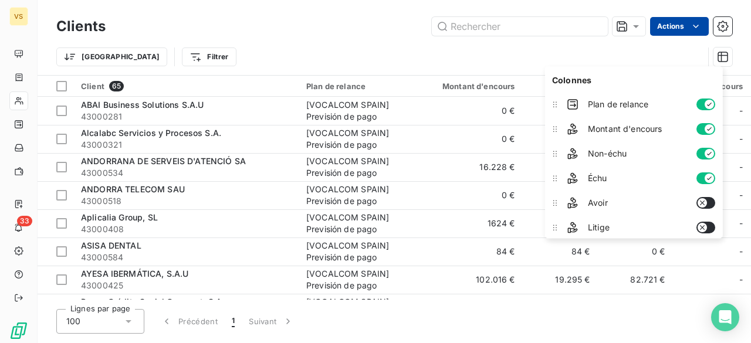
click at [666, 24] on html "VS 33 Clients Actions Trier Filtrer Client 65 Plan de relance Montant d'encours…" at bounding box center [375, 171] width 751 height 343
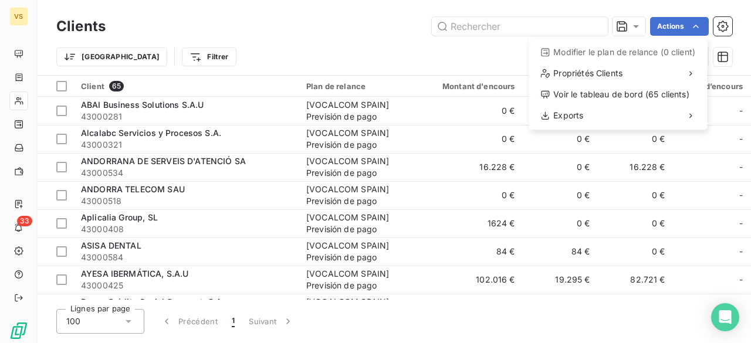
click at [627, 55] on div "Modifier le plan de relance (0 client)" at bounding box center [617, 52] width 169 height 19
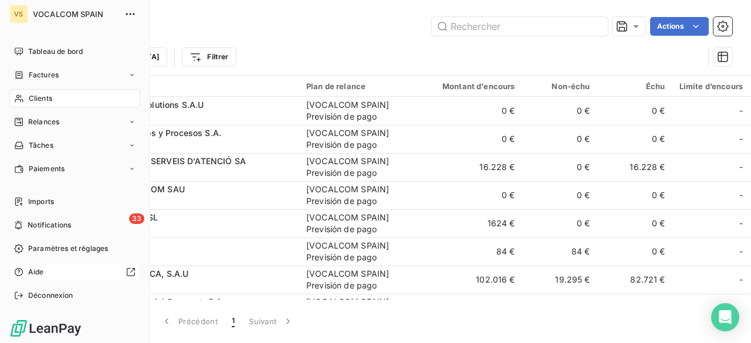
scroll to position [4, 0]
click at [45, 116] on span "Relances" at bounding box center [43, 121] width 31 height 11
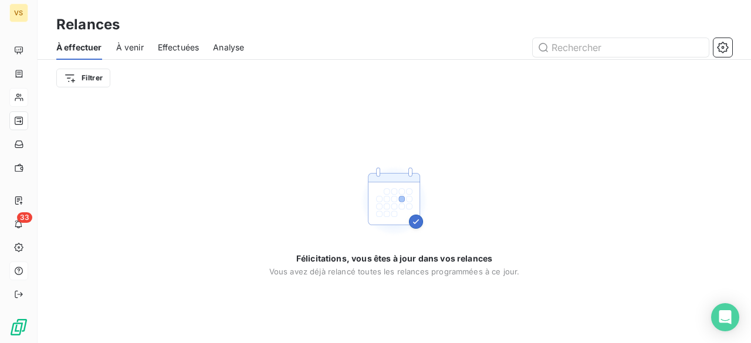
click at [135, 50] on span "À venir" at bounding box center [130, 48] width 28 height 12
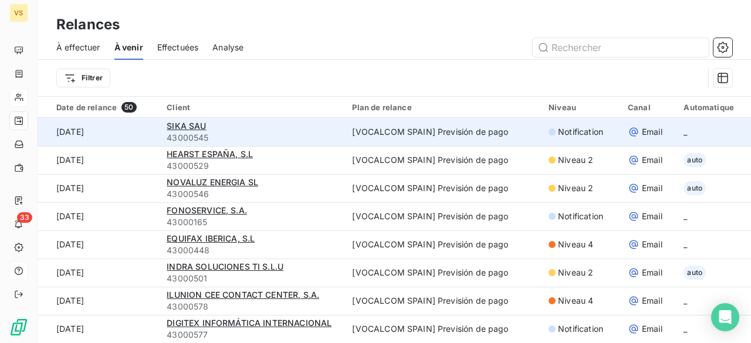
click at [642, 129] on span "Email" at bounding box center [652, 132] width 21 height 12
click at [405, 138] on td "[VOCALCOM SPAIN] Previsión de pago" at bounding box center [443, 132] width 197 height 28
click at [405, 133] on td "[VOCALCOM SPAIN] Previsión de pago" at bounding box center [443, 132] width 197 height 28
click at [201, 126] on span "SIKA SAU" at bounding box center [186, 126] width 39 height 10
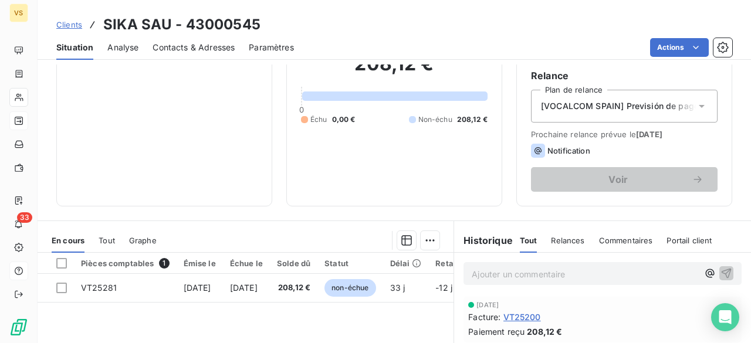
scroll to position [117, 0]
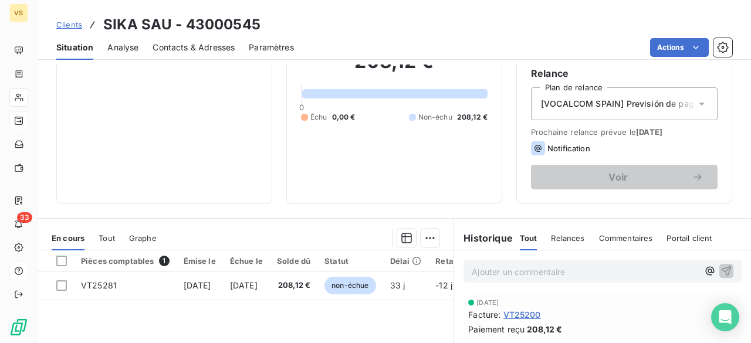
click at [696, 105] on icon at bounding box center [702, 104] width 12 height 12
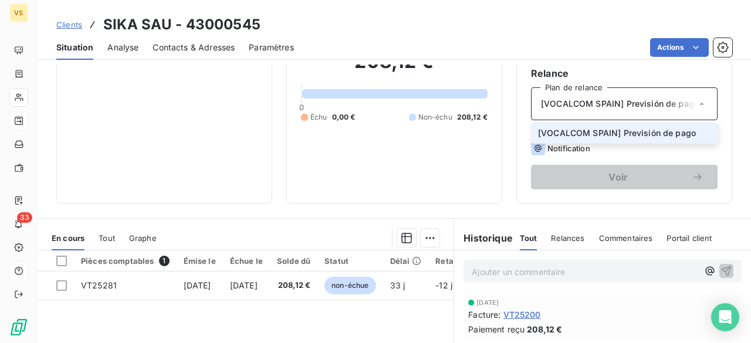
click at [677, 130] on span "[VOCALCOM SPAIN] Previsión de pago" at bounding box center [617, 133] width 158 height 12
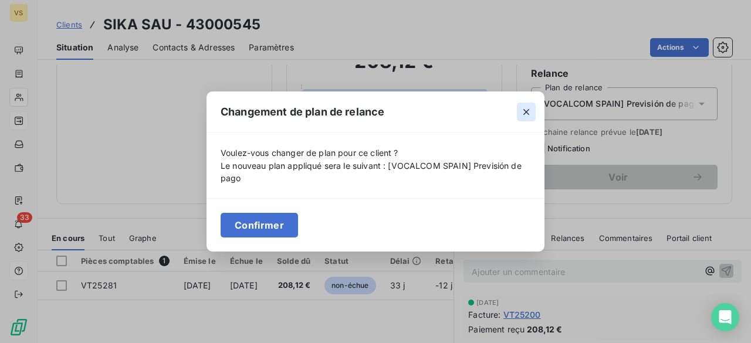
click at [524, 109] on icon "button" at bounding box center [526, 112] width 12 height 12
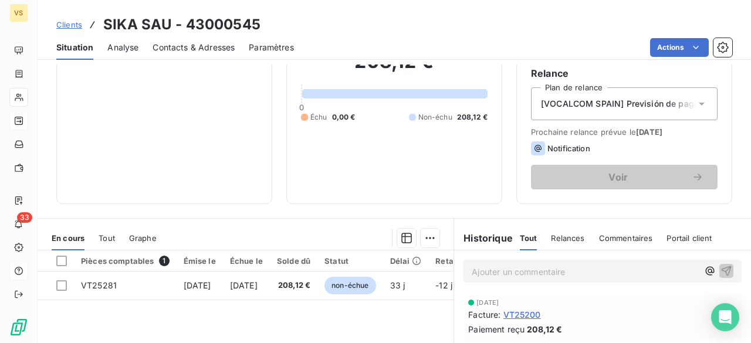
click at [560, 148] on span "Notification" at bounding box center [568, 148] width 43 height 9
click at [559, 241] on span "Relances" at bounding box center [567, 238] width 33 height 9
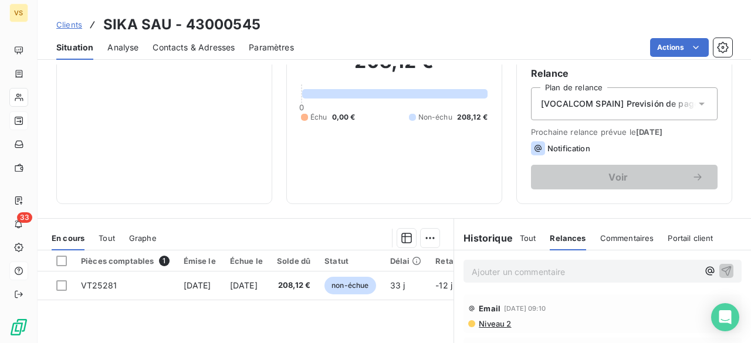
scroll to position [176, 0]
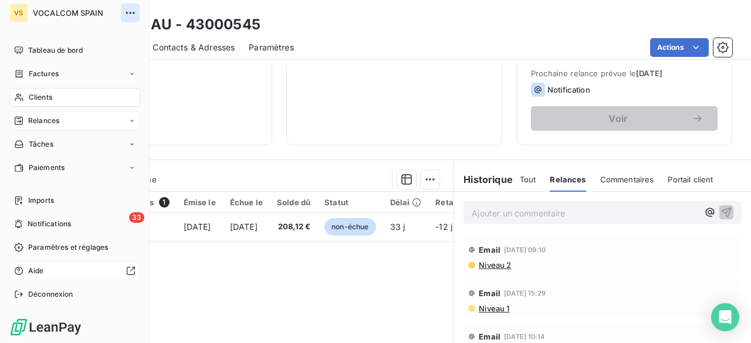
click at [124, 16] on icon "button" at bounding box center [130, 13] width 12 height 12
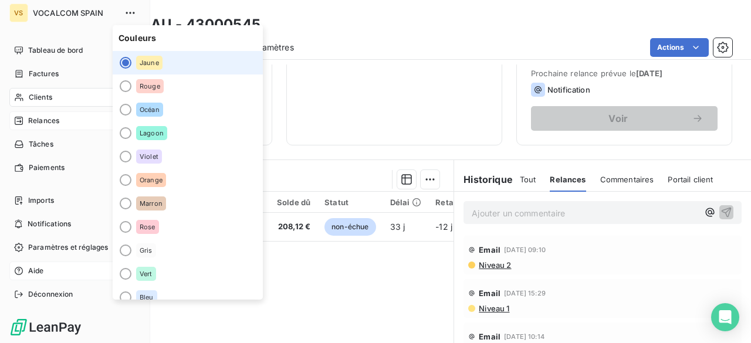
click at [40, 275] on span "Aide" at bounding box center [36, 271] width 16 height 11
